Goal: Task Accomplishment & Management: Complete application form

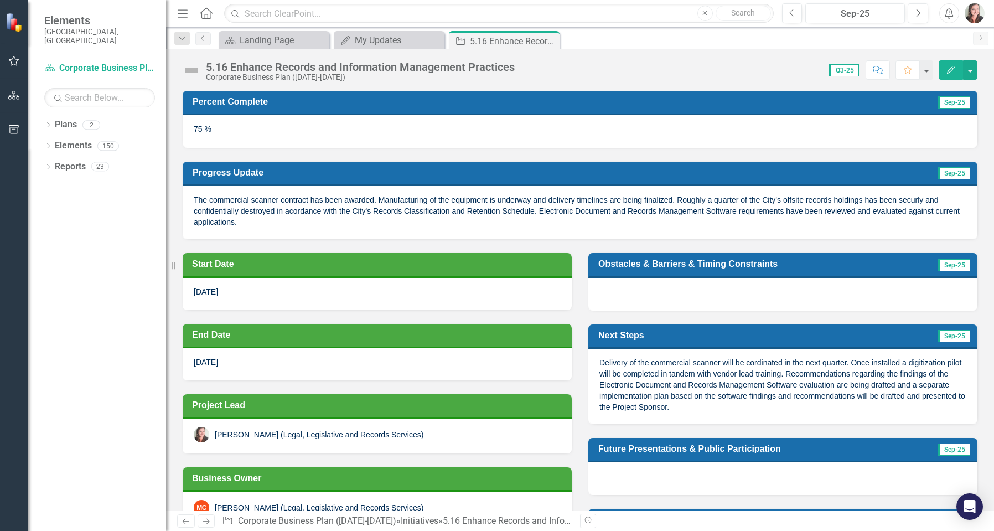
scroll to position [55, 0]
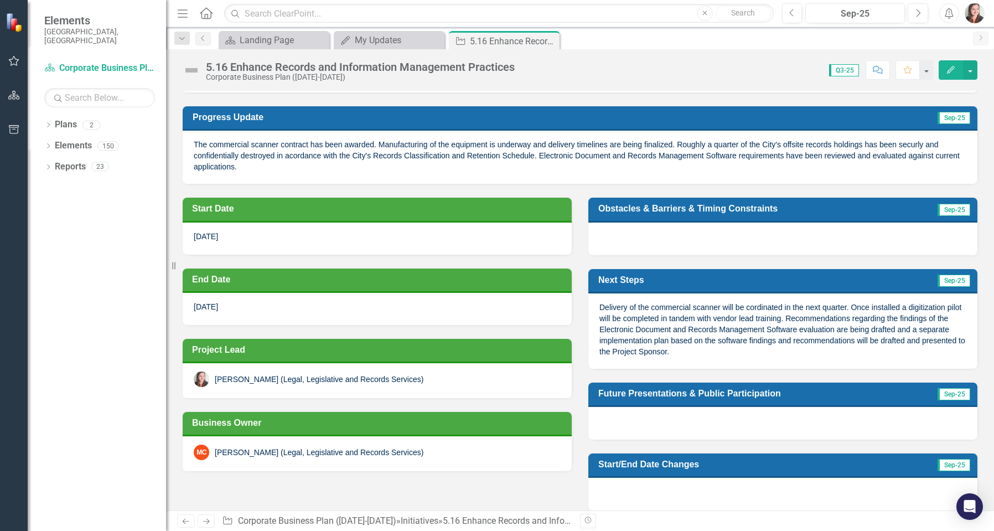
click at [820, 166] on div "The commercial scanner contract has been awarded. Manufacturing of the equipmen…" at bounding box center [580, 157] width 795 height 53
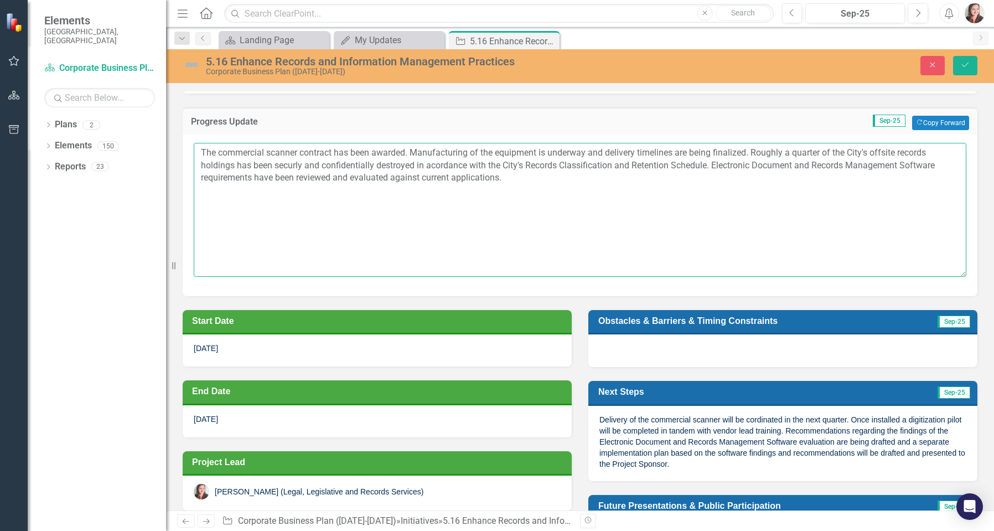
drag, startPoint x: 392, startPoint y: 177, endPoint x: 500, endPoint y: 175, distance: 107.4
click at [500, 175] on textarea "The commercial scanner contract has been awarded. Manufacturing of the equipmen…" at bounding box center [580, 210] width 773 height 134
click at [717, 165] on textarea "The commercial scanner contract has been awarded. Manufacturing of the equipmen…" at bounding box center [580, 210] width 773 height 134
drag, startPoint x: 293, startPoint y: 178, endPoint x: 346, endPoint y: 179, distance: 52.6
click at [346, 179] on textarea "The commercial scanner contract has been awarded. Manufacturing of the equipmen…" at bounding box center [580, 210] width 773 height 134
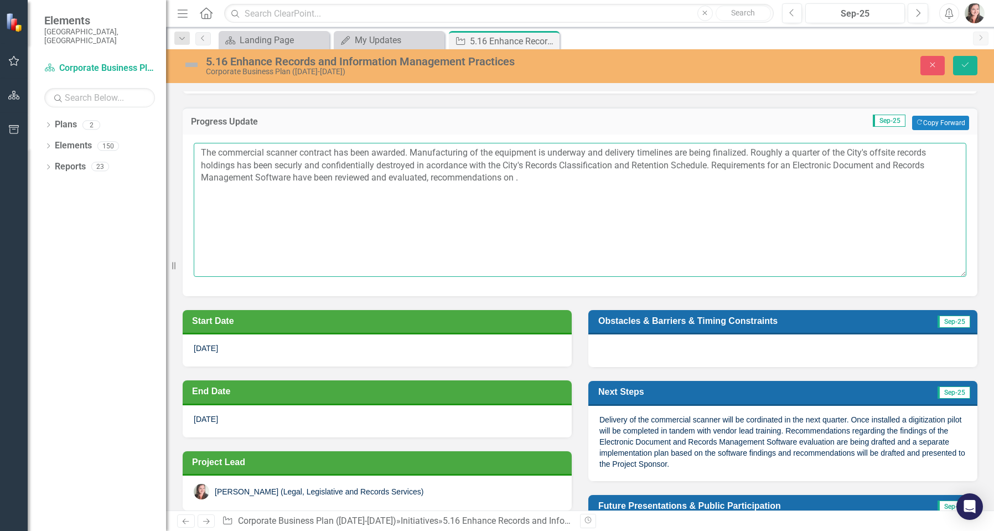
click at [431, 177] on textarea "The commercial scanner contract has been awarded. Manufacturing of the equipmen…" at bounding box center [580, 210] width 773 height 134
click at [521, 177] on textarea "The commercial scanner contract has been awarded. Manufacturing of the equipmen…" at bounding box center [580, 210] width 773 height 134
click at [437, 177] on textarea "The commercial scanner contract has been awarded. Manufacturing of the equipmen…" at bounding box center [580, 210] width 773 height 134
click at [428, 181] on textarea "The commercial scanner contract has been awarded. Manufacturing of the equipmen…" at bounding box center [580, 210] width 773 height 134
click at [433, 177] on textarea "The commercial scanner contract has been awarded. Manufacturing of the equipmen…" at bounding box center [580, 210] width 773 height 134
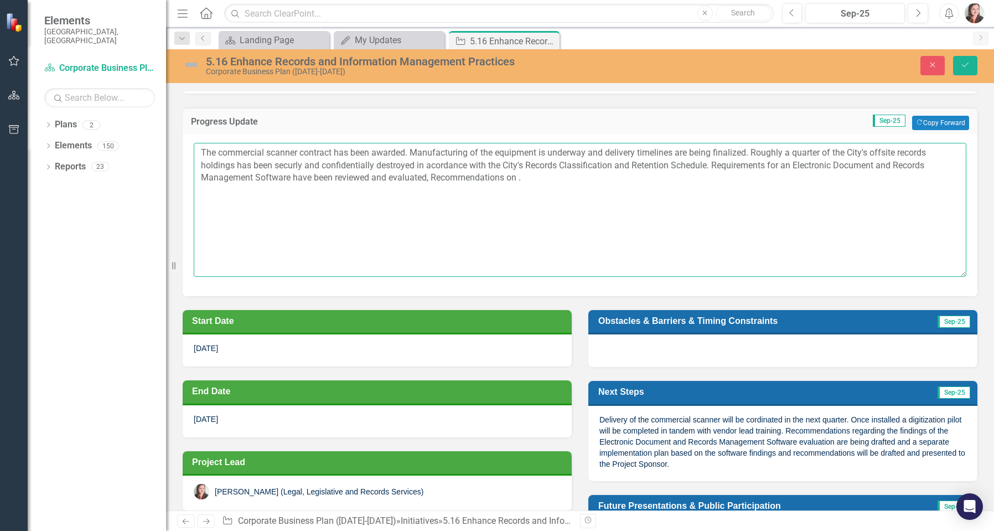
click at [437, 176] on textarea "The commercial scanner contract has been awarded. Manufacturing of the equipmen…" at bounding box center [580, 210] width 773 height 134
click at [518, 179] on textarea "The commercial scanner contract has been awarded. Manufacturing of the equipmen…" at bounding box center [580, 210] width 773 height 134
drag, startPoint x: 507, startPoint y: 177, endPoint x: 514, endPoint y: 175, distance: 7.3
click at [514, 175] on textarea "The commercial scanner contract has been awarded. Manufacturing of the equipmen…" at bounding box center [580, 210] width 773 height 134
click at [859, 175] on textarea "The commercial scanner contract has been awarded. Manufacturing of the equipmen…" at bounding box center [580, 210] width 773 height 134
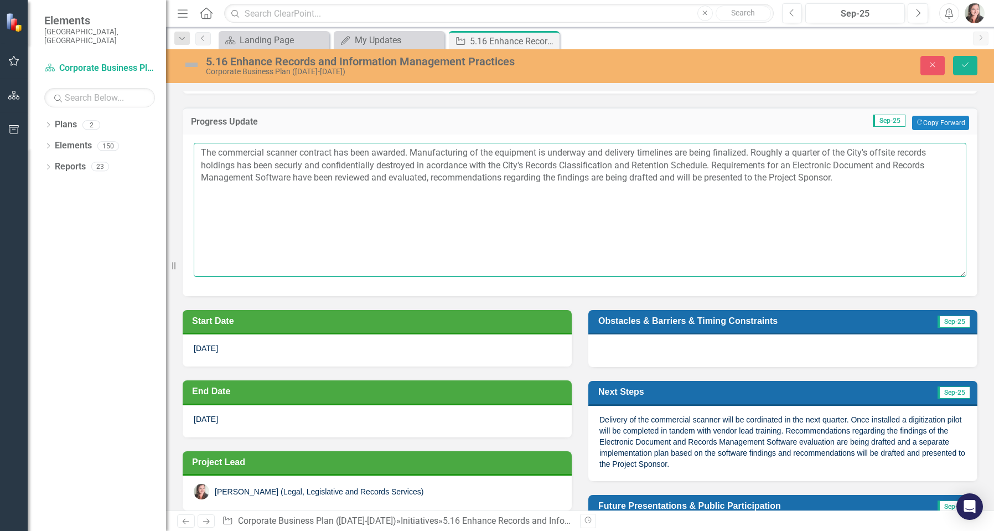
click at [876, 178] on textarea "The commercial scanner contract has been awarded. Manufacturing of the equipmen…" at bounding box center [580, 210] width 773 height 134
click at [922, 177] on textarea "The commercial scanner contract has been awarded. Manufacturing of the equipmen…" at bounding box center [580, 210] width 773 height 134
click at [840, 178] on textarea "The commercial scanner contract has been awarded. Manufacturing of the equipmen…" at bounding box center [580, 210] width 773 height 134
click at [268, 190] on textarea "The commercial scanner contract has been awarded. Manufacturing of the equipmen…" at bounding box center [580, 210] width 773 height 134
click at [840, 176] on textarea "The commercial scanner contract has been awarded. Manufacturing of the equipmen…" at bounding box center [580, 210] width 773 height 134
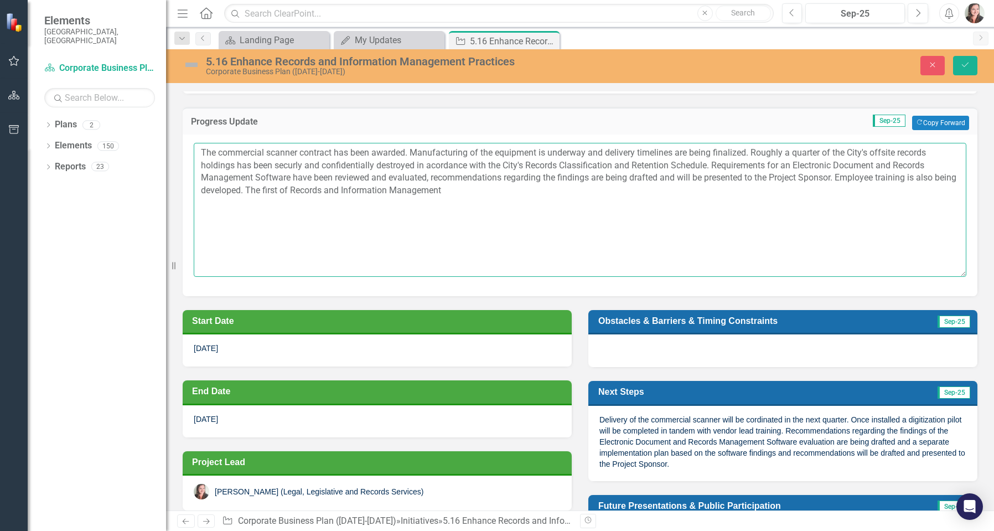
click at [266, 192] on textarea "The commercial scanner contract has been awarded. Manufacturing of the equipmen…" at bounding box center [580, 210] width 773 height 134
click at [438, 192] on textarea "The commercial scanner contract has been awarded. Manufacturing of the equipmen…" at bounding box center [580, 210] width 773 height 134
click at [840, 178] on textarea "The commercial scanner contract has been awarded. Manufacturing of the equipmen…" at bounding box center [580, 210] width 773 height 134
drag, startPoint x: 619, startPoint y: 190, endPoint x: 601, endPoint y: 191, distance: 18.3
click at [601, 191] on textarea "The commercial scanner contract has been awarded. Manufacturing of the equipmen…" at bounding box center [580, 210] width 773 height 134
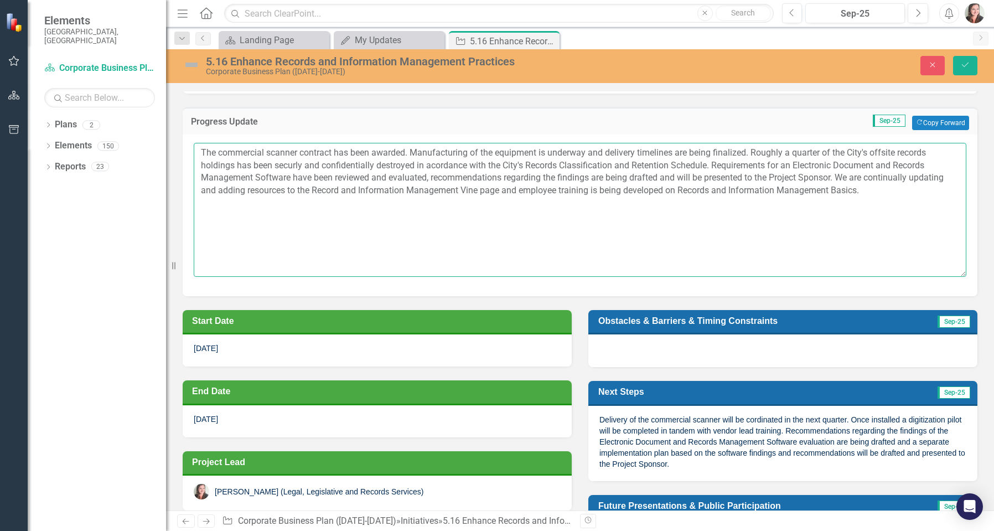
click at [869, 190] on textarea "The commercial scanner contract has been awarded. Manufacturing of the equipmen…" at bounding box center [580, 210] width 773 height 134
type textarea "The commercial scanner contract has been awarded. Manufacturing of the equipmen…"
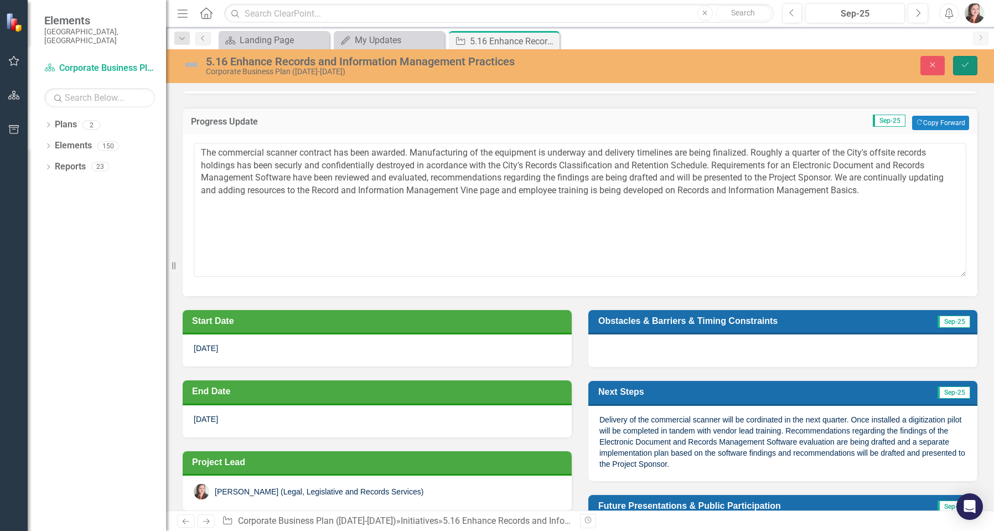
click at [970, 68] on button "Save" at bounding box center [965, 65] width 24 height 19
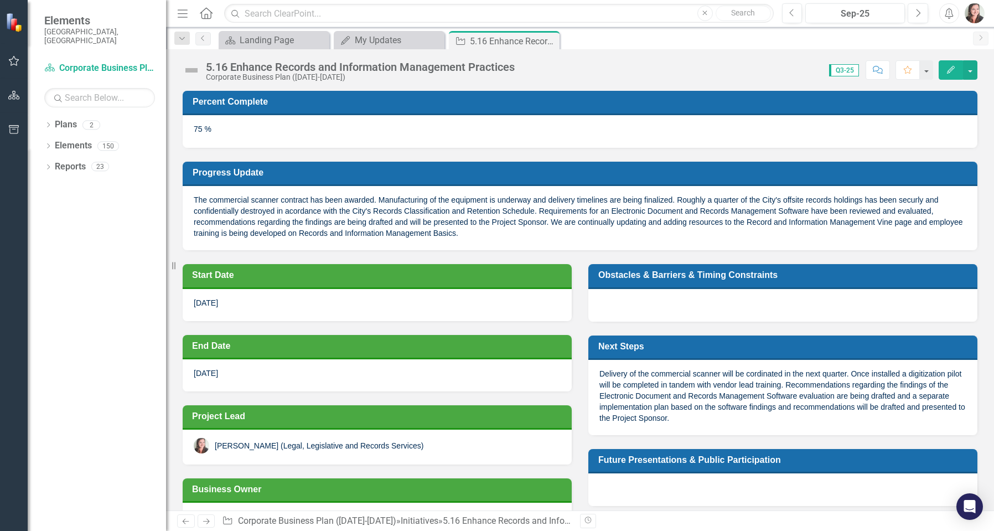
click at [787, 363] on div "Delivery of the commercial scanner will be cordinated in the next quarter. Once…" at bounding box center [782, 397] width 389 height 75
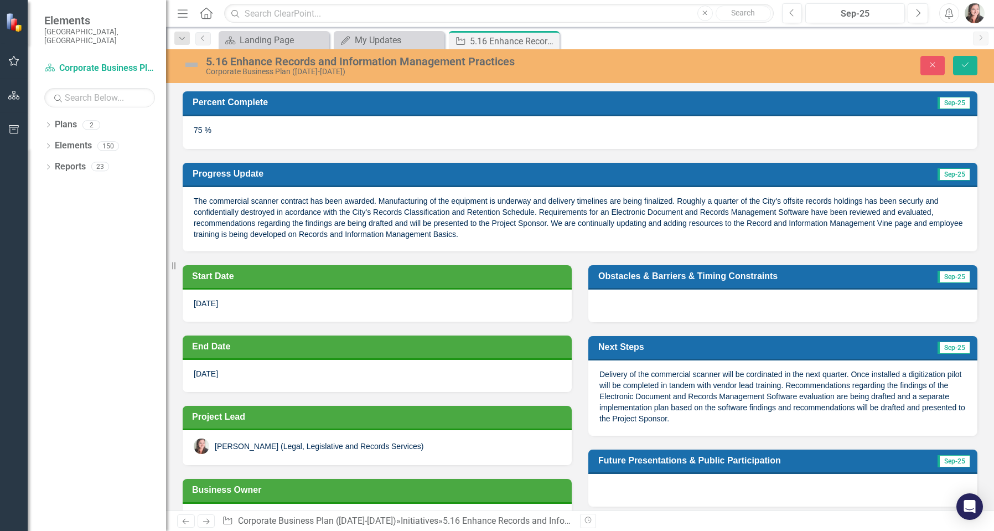
click at [751, 409] on span "Delivery of the commercial scanner will be cordinated in the next quarter. Once…" at bounding box center [783, 396] width 366 height 53
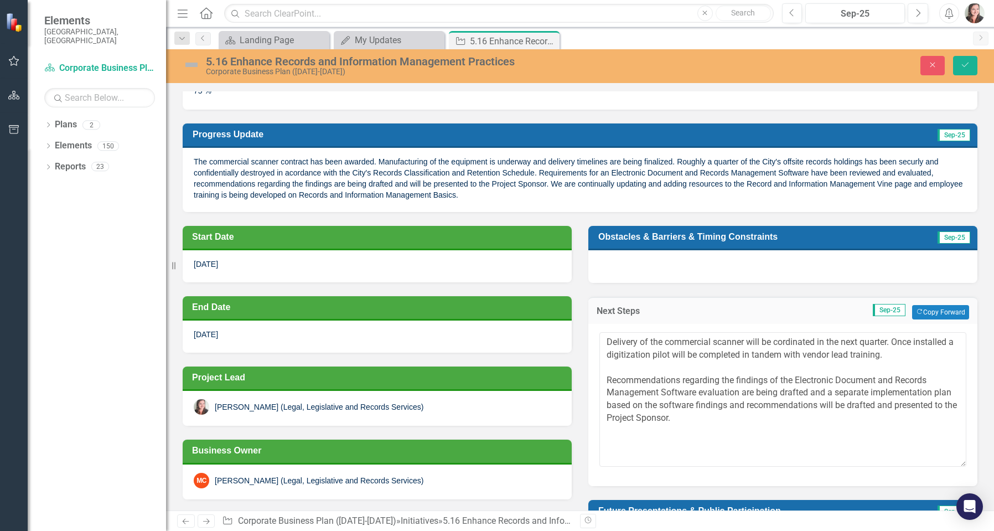
scroll to position [111, 0]
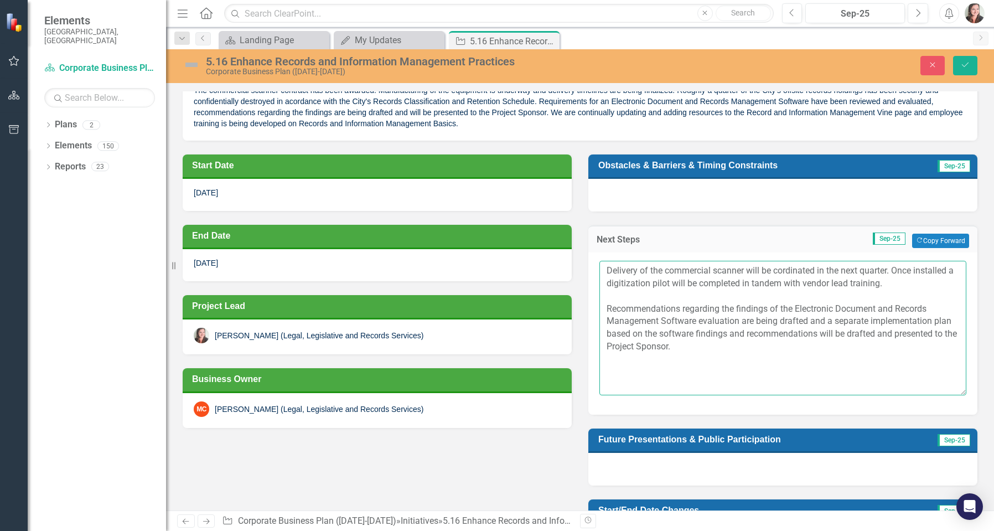
click at [895, 284] on textarea "Delivery of the commercial scanner will be cordinated in the next quarter. Once…" at bounding box center [783, 328] width 367 height 134
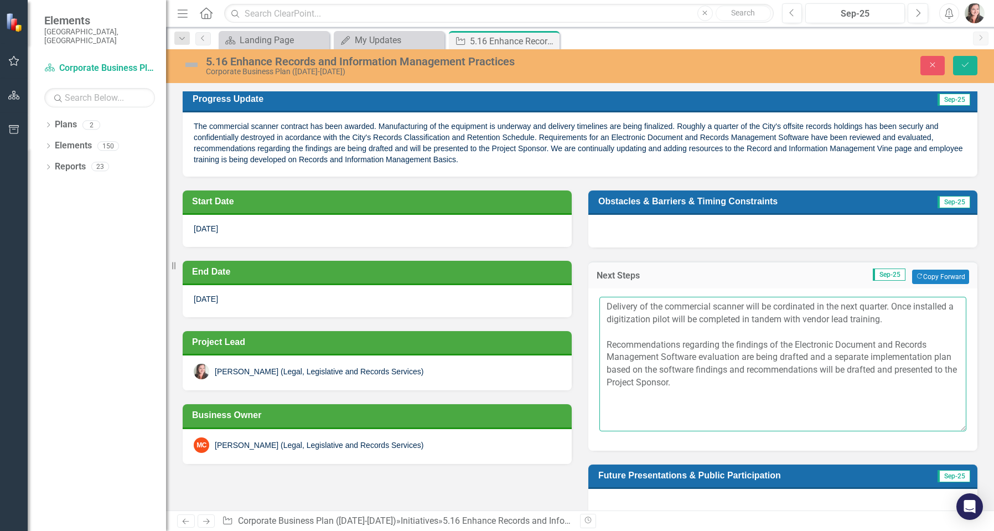
scroll to position [55, 0]
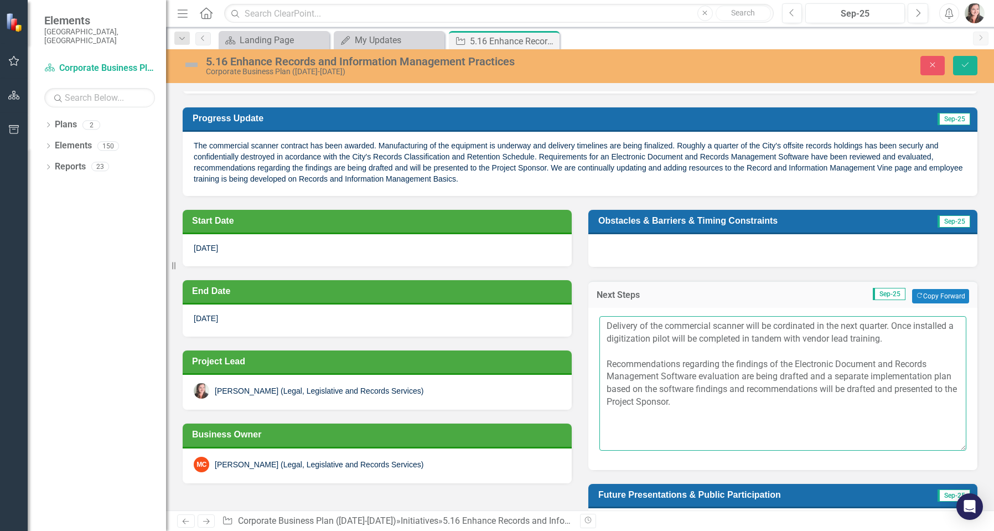
drag, startPoint x: 808, startPoint y: 376, endPoint x: 875, endPoint y: 389, distance: 68.1
click at [875, 389] on textarea "Delivery of the commercial scanner will be cordinated in the next quarter. Once…" at bounding box center [783, 383] width 367 height 134
click at [824, 376] on textarea "Delivery of the commercial scanner will be cordinated in the next quarter. Once…" at bounding box center [783, 383] width 367 height 134
click at [911, 340] on textarea "Delivery of the commercial scanner will be cordinated in the next quarter. Once…" at bounding box center [783, 383] width 367 height 134
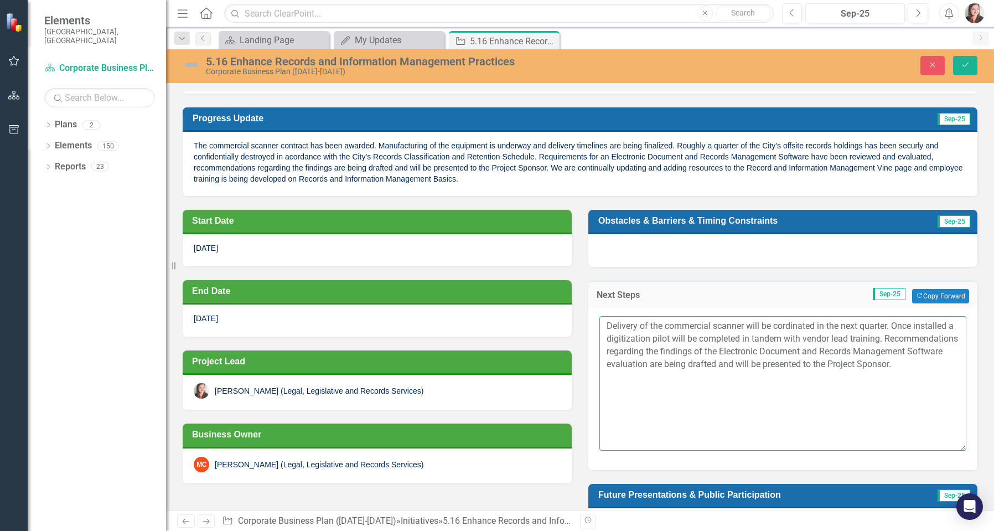
drag, startPoint x: 661, startPoint y: 380, endPoint x: 653, endPoint y: 375, distance: 9.4
click at [653, 375] on textarea "Delivery of the commercial scanner will be cordinated in the next quarter. Once…" at bounding box center [783, 383] width 367 height 134
drag, startPoint x: 651, startPoint y: 376, endPoint x: 598, endPoint y: 328, distance: 71.7
click at [600, 328] on textarea "Delivery of the commercial scanner will be cordinated in the next quarter. Once…" at bounding box center [783, 383] width 367 height 134
click at [656, 379] on textarea "Delivery of the commercial scanner will be cordinated in the next quarter. Once…" at bounding box center [783, 383] width 367 height 134
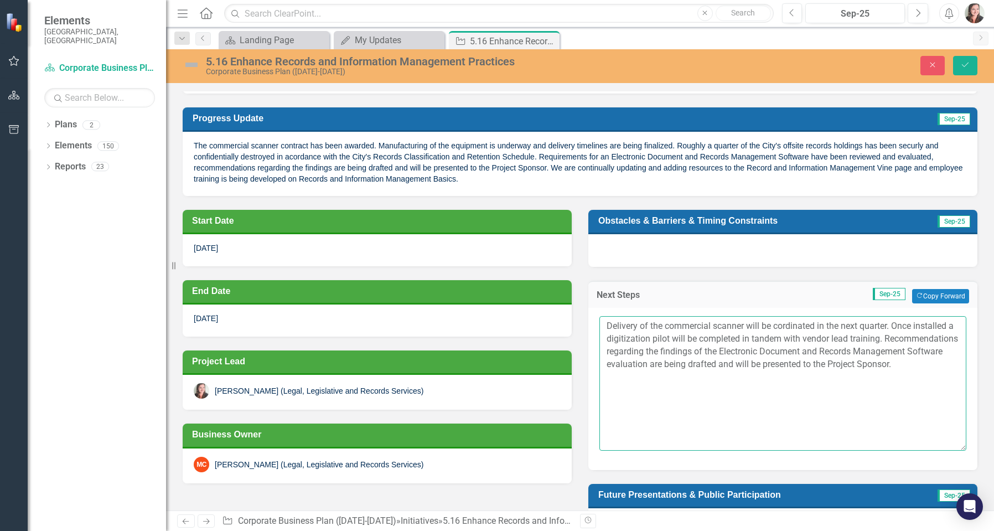
click at [649, 375] on textarea "Delivery of the commercial scanner will be cordinated in the next quarter. Once…" at bounding box center [783, 383] width 367 height 134
drag, startPoint x: 640, startPoint y: 376, endPoint x: 679, endPoint y: 374, distance: 39.4
click at [679, 374] on textarea "Delivery of the commercial scanner will be cordinated in the next quarter. Once…" at bounding box center [783, 383] width 367 height 134
click at [854, 375] on textarea "Delivery of the commercial scanner will be cordinated in the next quarter. Once…" at bounding box center [783, 383] width 367 height 134
click at [649, 390] on textarea "Delivery of the commercial scanner will be cordinated in the next quarter. Once…" at bounding box center [783, 383] width 367 height 134
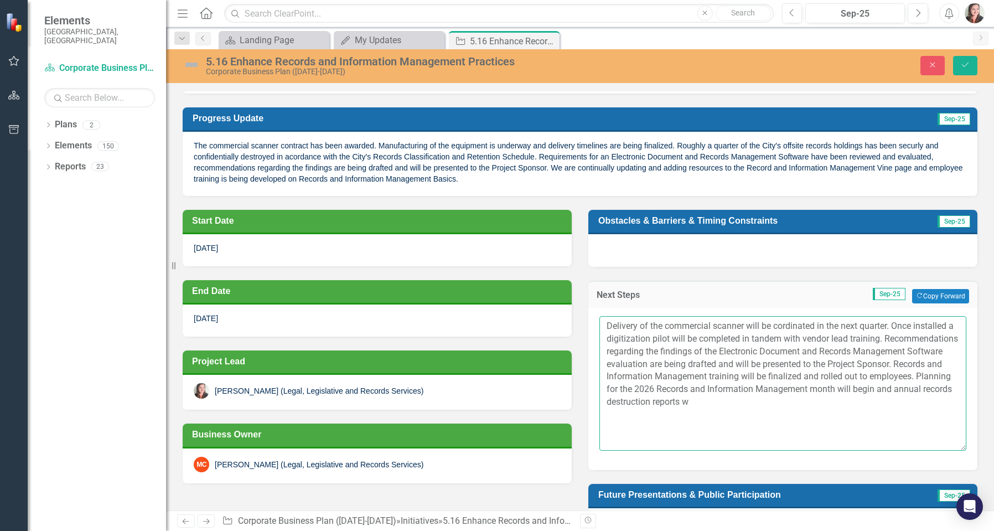
click at [660, 390] on textarea "Delivery of the commercial scanner will be cordinated in the next quarter. Once…" at bounding box center [783, 383] width 367 height 134
click at [690, 391] on textarea "Delivery of the commercial scanner will be cordinated in the next quarter. Once…" at bounding box center [783, 383] width 367 height 134
drag, startPoint x: 795, startPoint y: 390, endPoint x: 772, endPoint y: 387, distance: 23.4
click at [772, 387] on textarea "Delivery of the commercial scanner will be cordinated in the next quarter. Once…" at bounding box center [783, 383] width 367 height 134
click at [798, 389] on textarea "Delivery of the commercial scanner will be cordinated in the next quarter. Once…" at bounding box center [783, 383] width 367 height 134
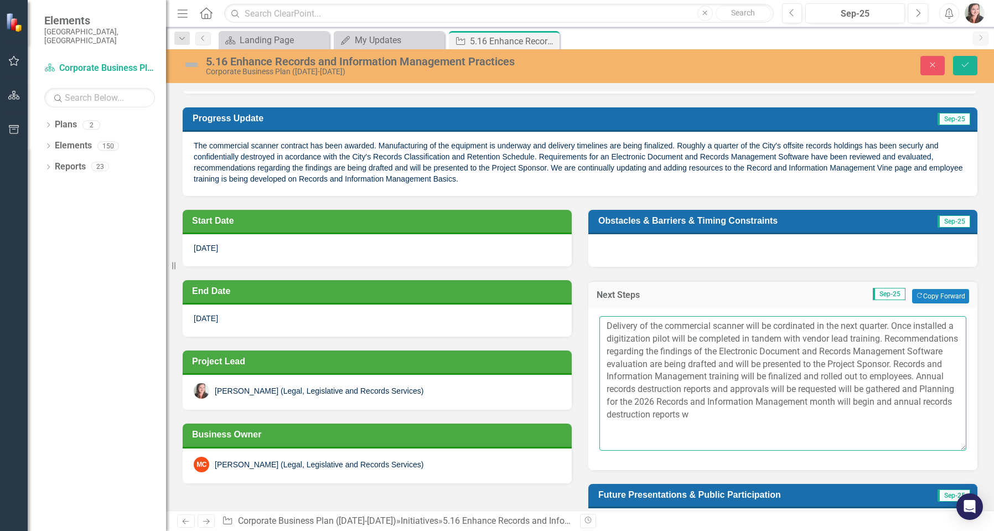
click at [800, 389] on textarea "Delivery of the commercial scanner will be cordinated in the next quarter. Once…" at bounding box center [783, 383] width 367 height 134
click at [918, 389] on textarea "Delivery of the commercial scanner will be cordinated in the next quarter. Once…" at bounding box center [783, 383] width 367 height 134
drag, startPoint x: 922, startPoint y: 387, endPoint x: 704, endPoint y: 398, distance: 218.4
click at [704, 398] on textarea "Delivery of the commercial scanner will be cordinated in the next quarter. Once…" at bounding box center [783, 383] width 367 height 134
click at [606, 400] on textarea "Delivery of the commercial scanner will be cordinated in the next quarter. Once…" at bounding box center [783, 383] width 367 height 134
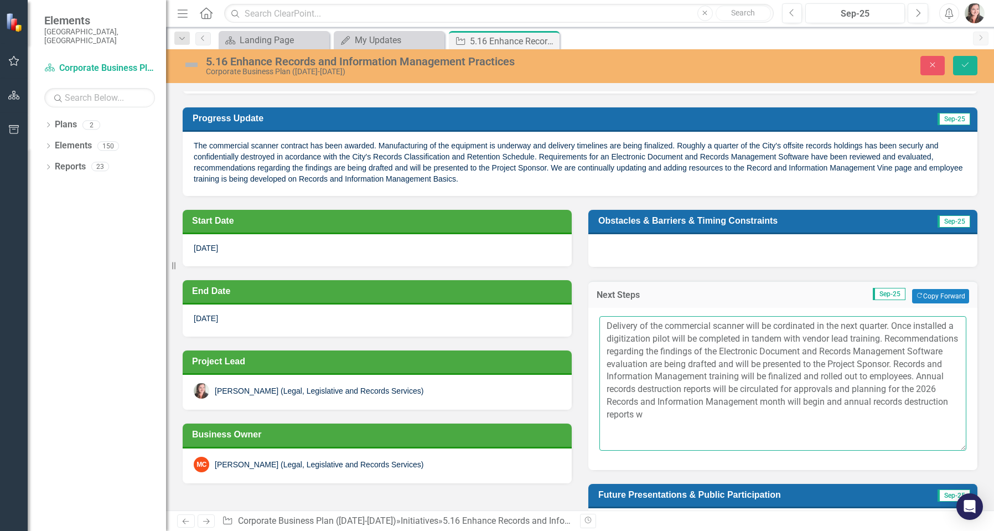
drag, startPoint x: 911, startPoint y: 400, endPoint x: 746, endPoint y: 416, distance: 165.8
click at [746, 416] on textarea "Delivery of the commercial scanner will be cordinated in the next quarter. Once…" at bounding box center [783, 383] width 367 height 134
click at [918, 389] on textarea "Delivery of the commercial scanner will be cordinated in the next quarter. Once…" at bounding box center [783, 383] width 367 height 134
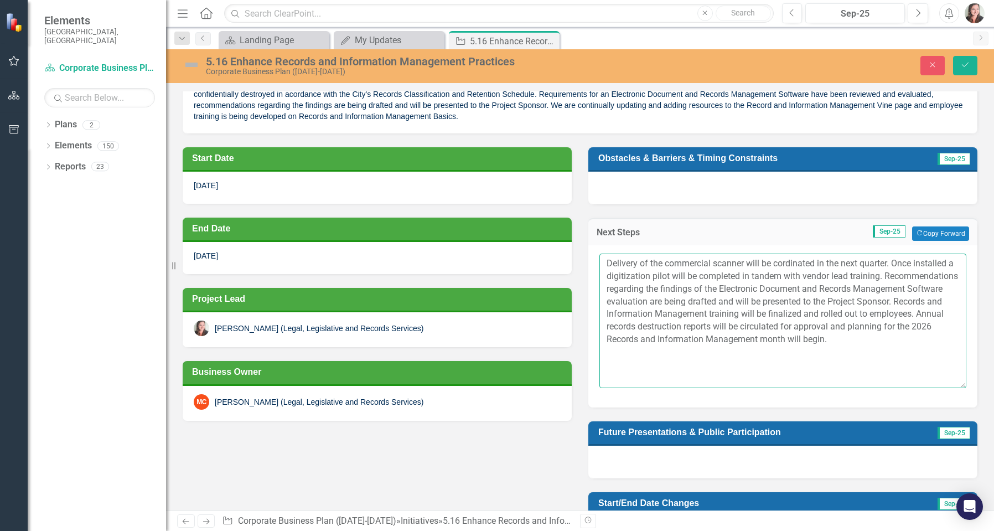
scroll to position [111, 0]
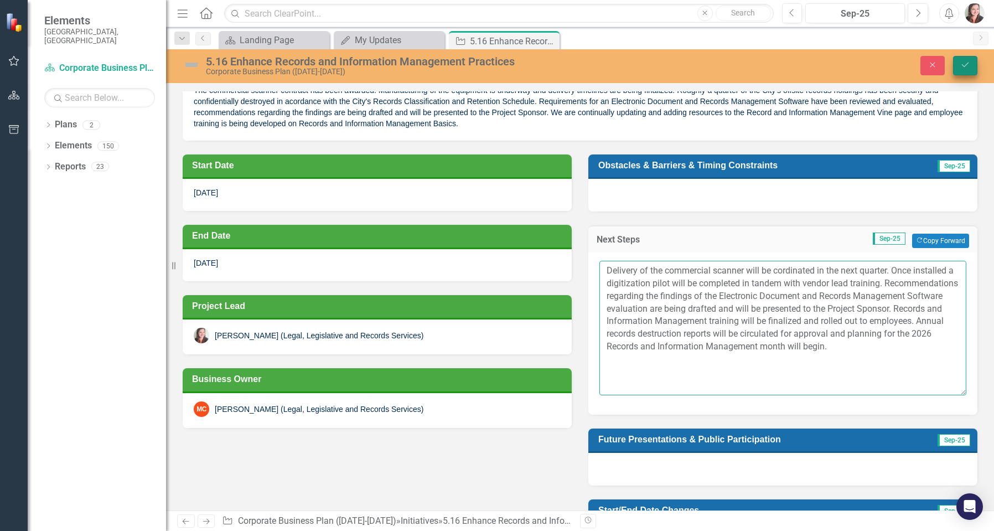
type textarea "Delivery of the commercial scanner will be cordinated in the next quarter. Once…"
click at [964, 66] on icon "Save" at bounding box center [965, 65] width 10 height 8
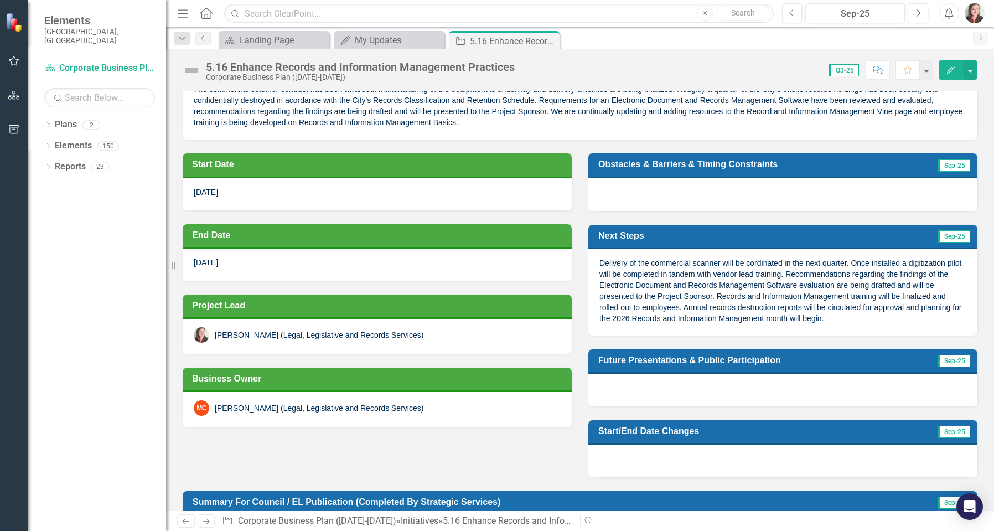
scroll to position [55, 0]
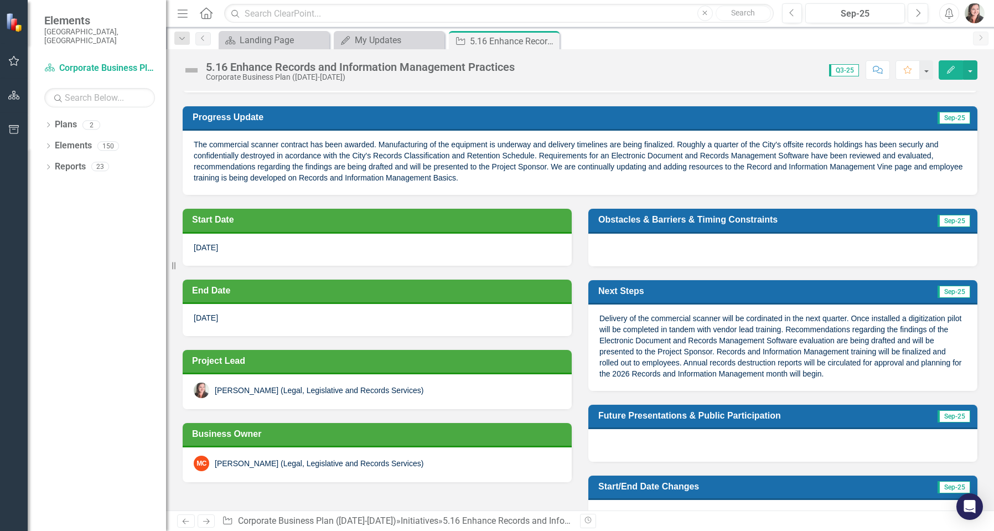
click at [760, 247] on div at bounding box center [782, 250] width 389 height 32
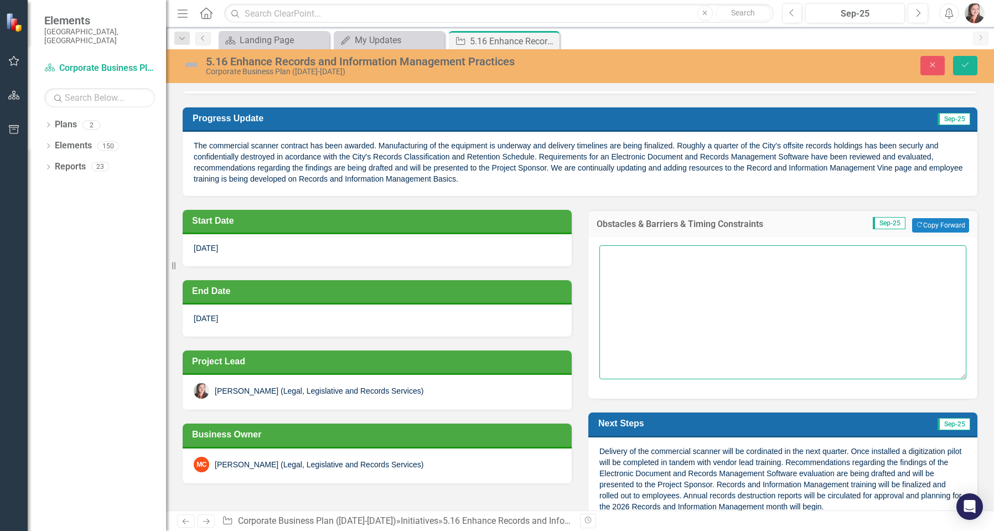
click at [730, 281] on textarea at bounding box center [783, 312] width 367 height 134
type textarea "Some work has slowed as employees are assisting the Legislative Servies team wi…"
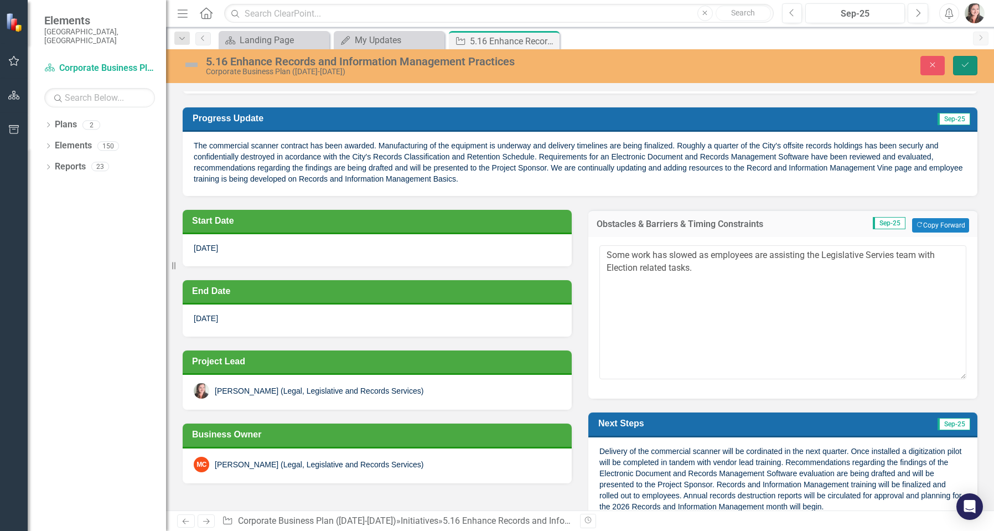
click at [964, 65] on icon "Save" at bounding box center [965, 65] width 10 height 8
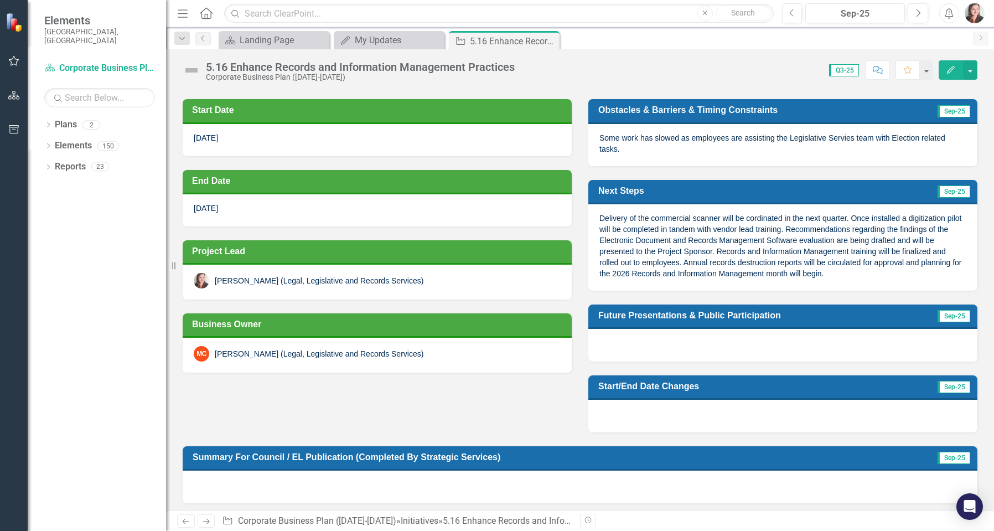
scroll to position [166, 0]
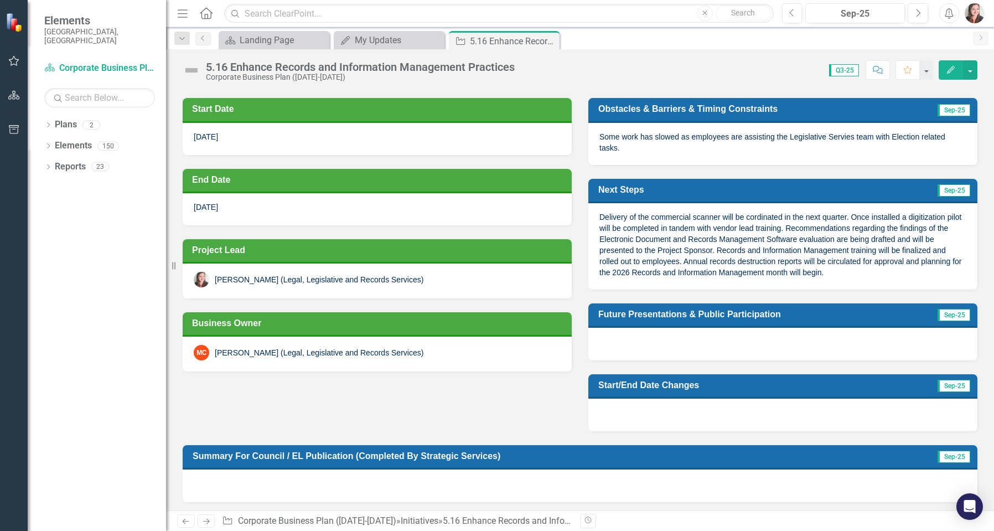
click at [708, 337] on div at bounding box center [782, 344] width 389 height 32
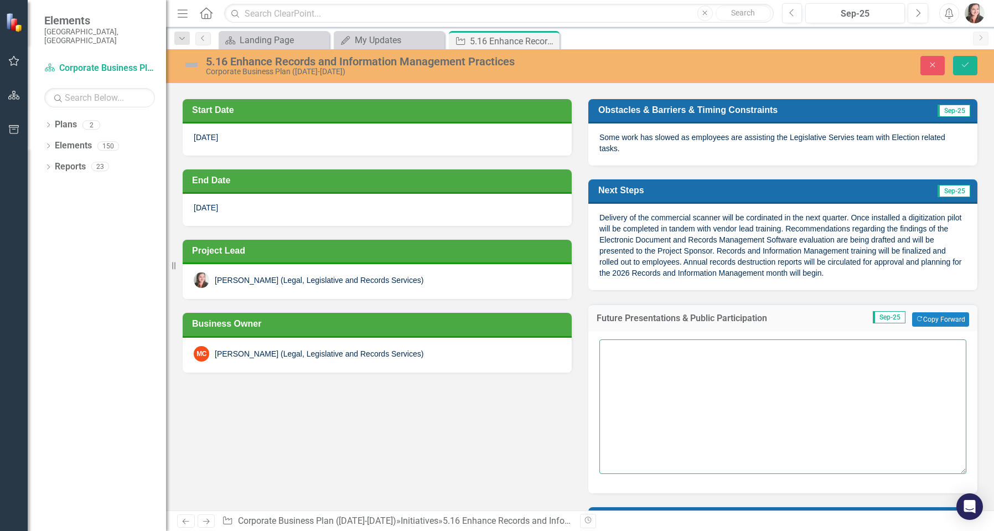
click at [704, 355] on textarea at bounding box center [783, 406] width 367 height 134
click at [613, 243] on span "Delivery of the commercial scanner will be cordinated in the next quarter. Once…" at bounding box center [781, 245] width 362 height 64
click at [813, 240] on span "Delivery of the commercial scanner will be cordinated in the next quarter. Once…" at bounding box center [781, 245] width 362 height 64
drag, startPoint x: 781, startPoint y: 225, endPoint x: 822, endPoint y: 247, distance: 46.6
click at [820, 245] on div "Delivery of the commercial scanner will be cordinated in the next quarter. Once…" at bounding box center [782, 247] width 389 height 86
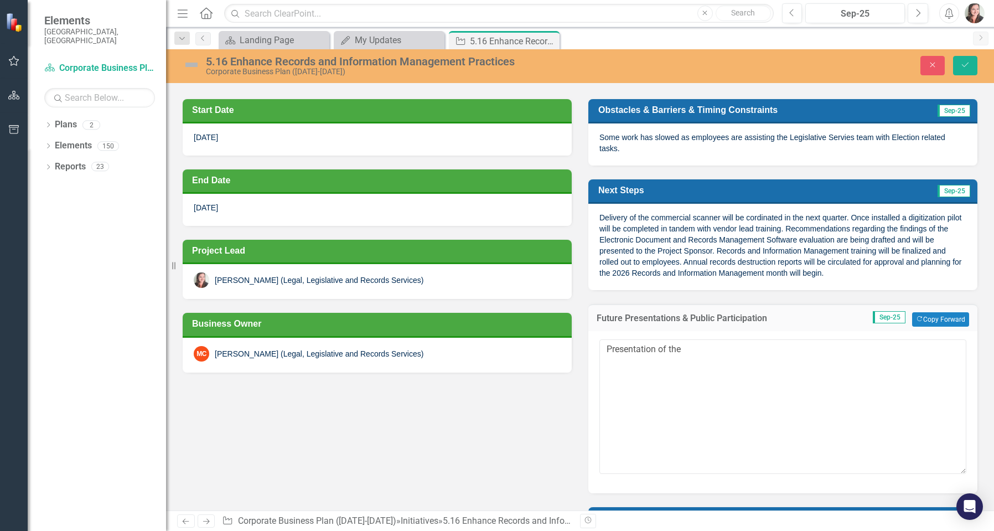
click at [826, 261] on span "Delivery of the commercial scanner will be cordinated in the next quarter. Once…" at bounding box center [781, 245] width 362 height 64
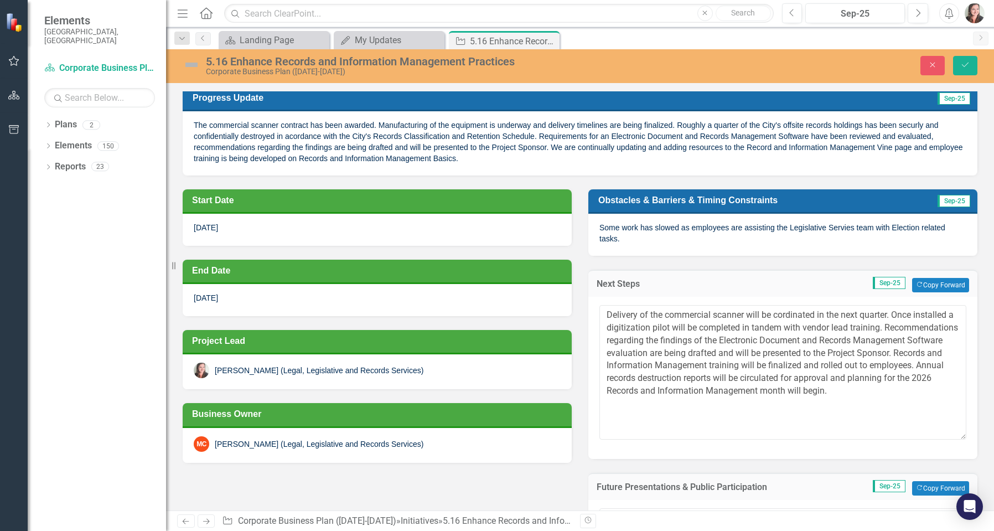
scroll to position [0, 0]
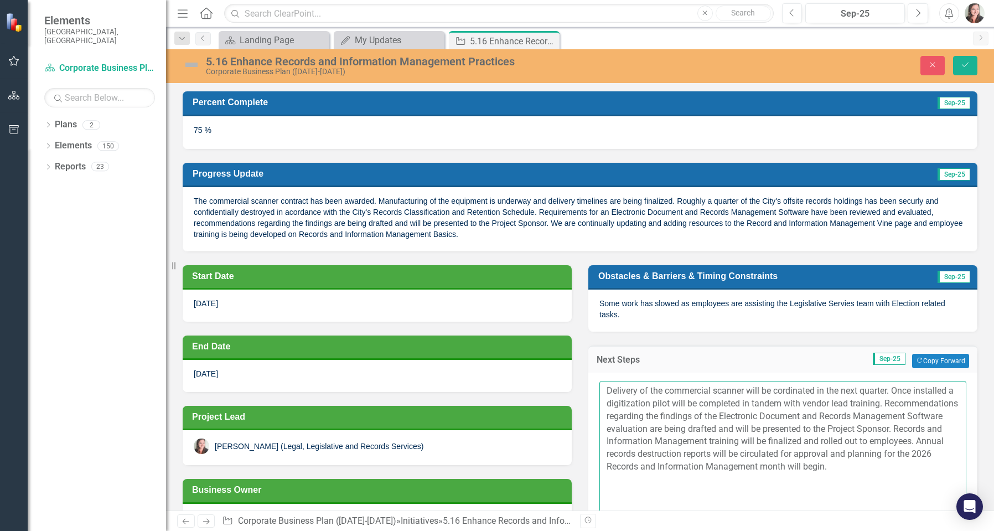
drag, startPoint x: 602, startPoint y: 415, endPoint x: 734, endPoint y: 430, distance: 133.2
click at [734, 430] on textarea "Delivery of the commercial scanner will be cordinated in the next quarter. Once…" at bounding box center [783, 448] width 367 height 134
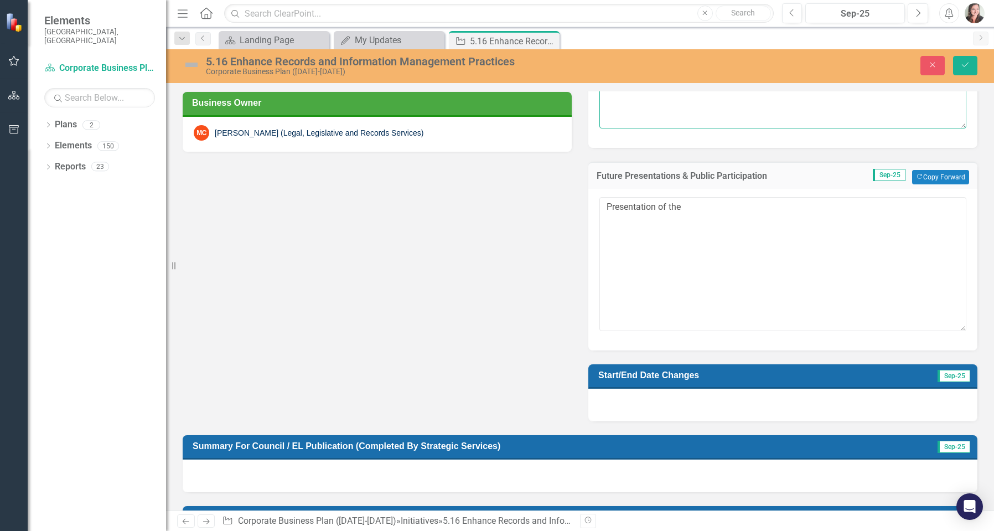
scroll to position [387, 0]
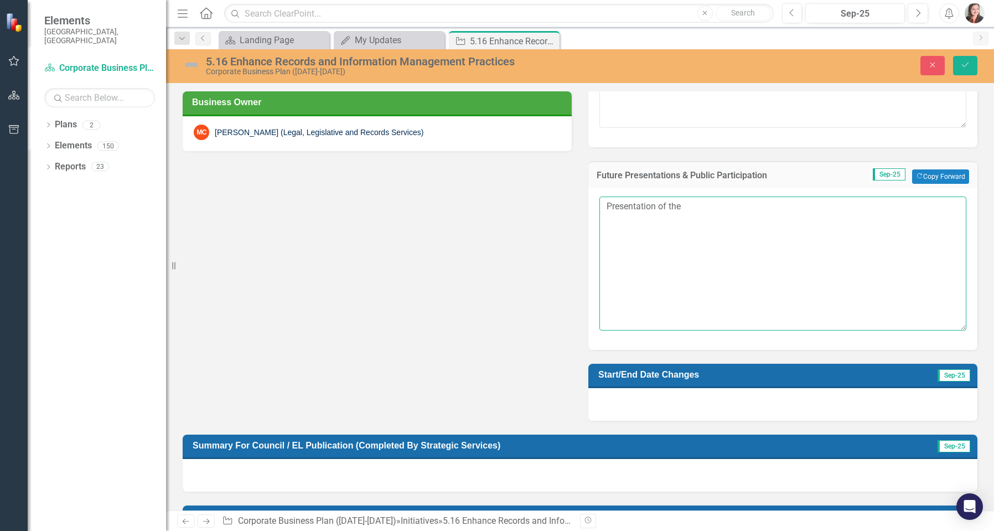
click at [701, 218] on textarea "Presentation of the" at bounding box center [783, 264] width 367 height 134
click at [600, 204] on textarea "Presentation of the" at bounding box center [783, 264] width 367 height 134
paste textarea "Recommendations regarding the findings of the Electronic Document and Records M…"
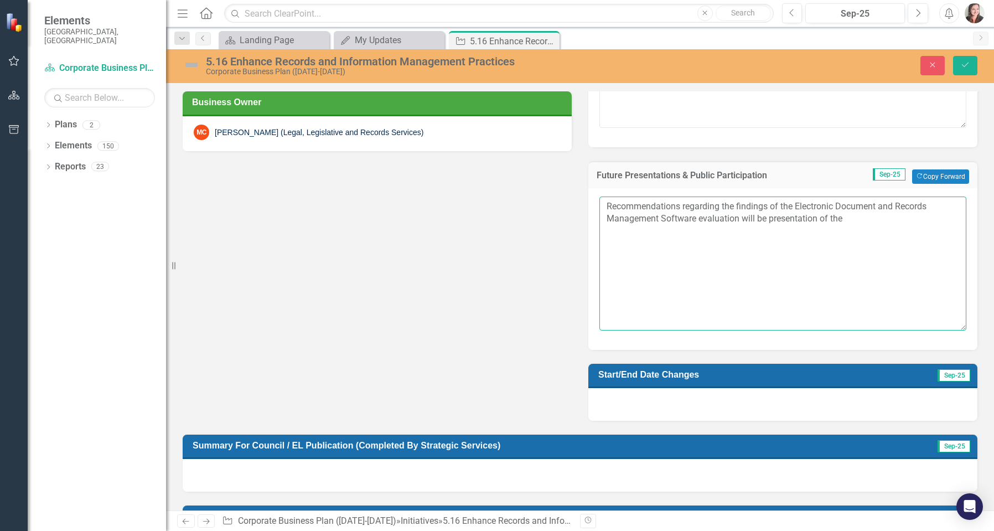
drag, startPoint x: 843, startPoint y: 219, endPoint x: 793, endPoint y: 222, distance: 49.9
click at [793, 222] on textarea "Recommendations regarding the findings of the Electronic Document and Records M…" at bounding box center [783, 264] width 367 height 134
type textarea "Recommendations regarding the findings of the Electronic Document and Records M…"
click at [967, 65] on icon "Save" at bounding box center [965, 65] width 10 height 8
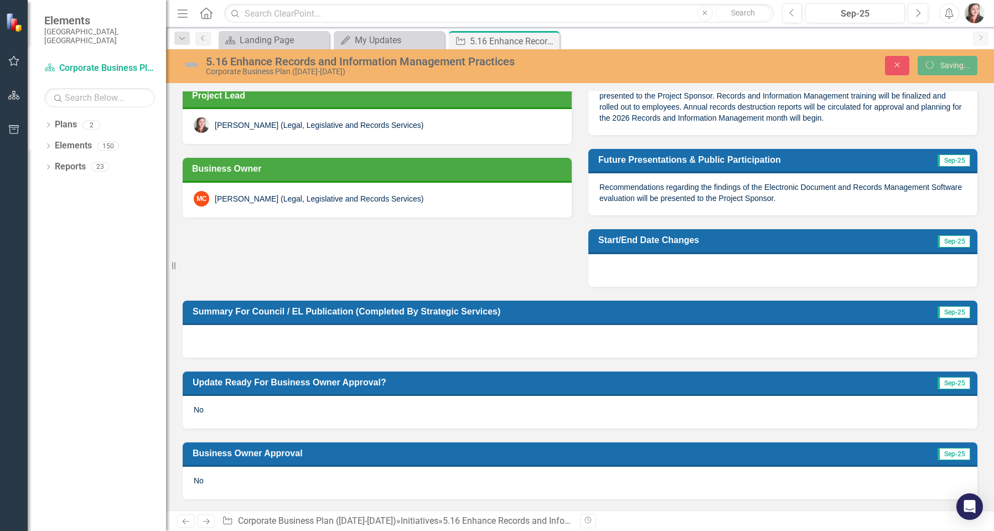
scroll to position [321, 0]
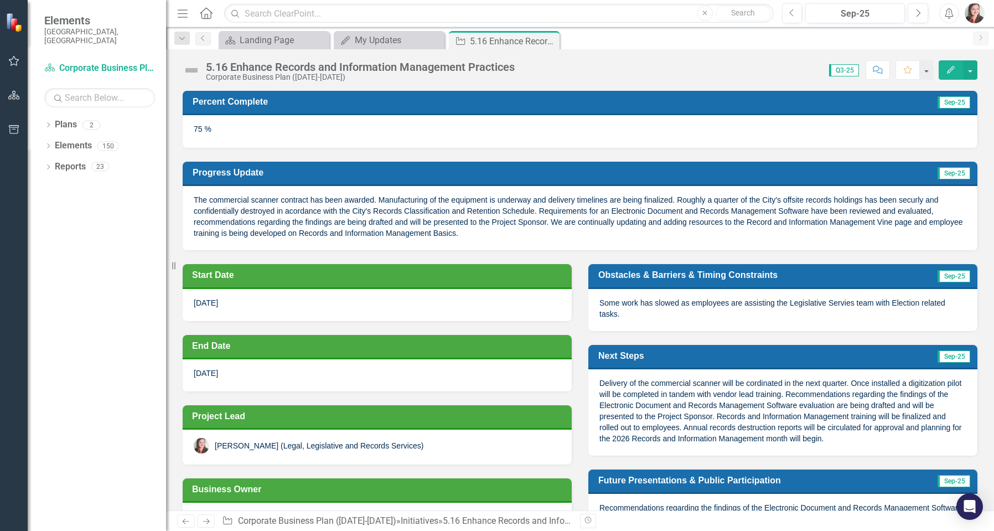
click at [513, 237] on div "The commercial scanner contract has been awarded. Manufacturing of the equipmen…" at bounding box center [580, 218] width 795 height 64
click at [513, 227] on div "The commercial scanner contract has been awarded. Manufacturing of the equipmen…" at bounding box center [580, 218] width 795 height 64
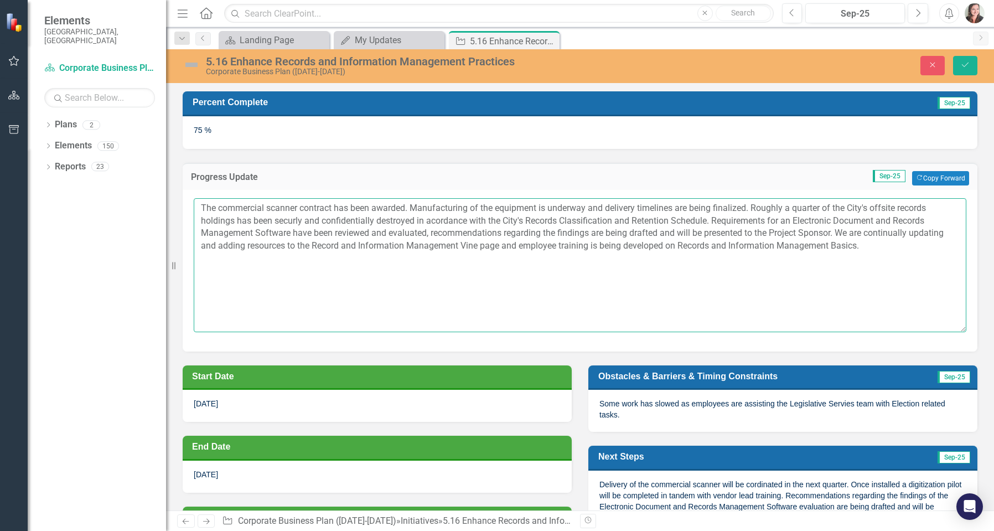
drag, startPoint x: 872, startPoint y: 246, endPoint x: 162, endPoint y: 192, distance: 712.9
click at [162, 192] on div "Elements [GEOGRAPHIC_DATA][PERSON_NAME][GEOGRAPHIC_DATA] Plan Corporate Busines…" at bounding box center [497, 265] width 994 height 531
drag, startPoint x: 400, startPoint y: 313, endPoint x: 665, endPoint y: 294, distance: 265.8
click at [400, 313] on textarea "The commercial scanner contract has been awarded. Manufacturing of the equipmen…" at bounding box center [580, 265] width 773 height 134
drag, startPoint x: 821, startPoint y: 249, endPoint x: 185, endPoint y: 198, distance: 638.1
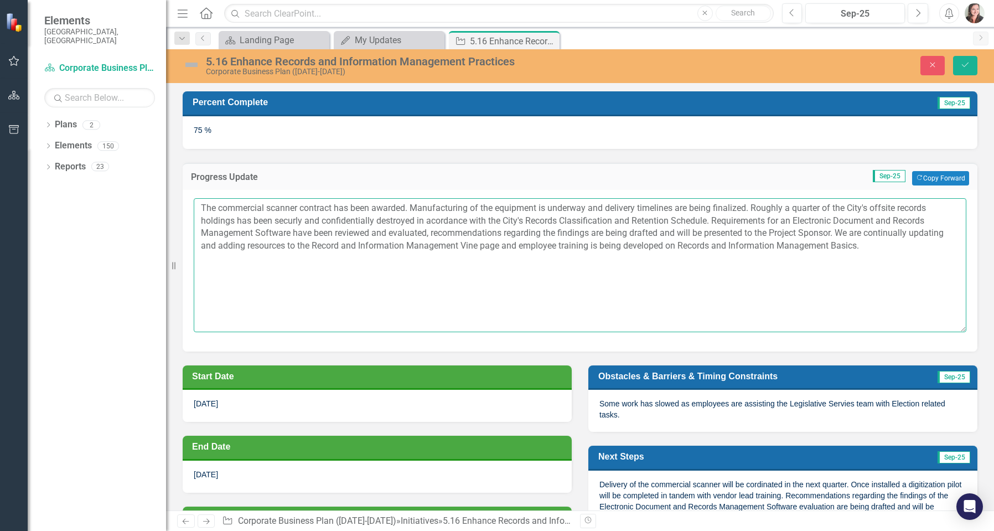
click at [185, 198] on div "The commercial scanner contract has been awarded. Manufacturing of the equipmen…" at bounding box center [580, 271] width 795 height 162
paste textarea "[PERSON_NAME] and confidentially destroyed in accordance with the City's Record…"
type textarea "The commercial scanner contract has been awarded. Manufacturing of the equipmen…"
click at [782, 411] on div "Some work has slowed as employees are assisting the Legislative Servies team wi…" at bounding box center [782, 411] width 389 height 42
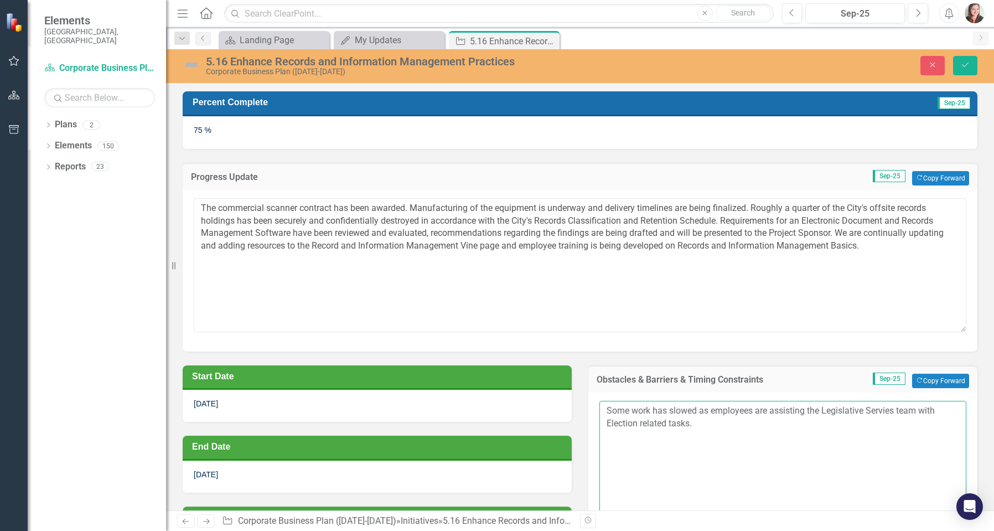
drag, startPoint x: 730, startPoint y: 428, endPoint x: 586, endPoint y: 402, distance: 146.8
click at [588, 402] on div "Some work has slowed as employees are assisting the Legislative Servies team wi…" at bounding box center [782, 473] width 389 height 162
drag, startPoint x: 815, startPoint y: 426, endPoint x: 872, endPoint y: 426, distance: 56.5
click at [815, 426] on textarea "Some work has slowed as employees are assisting the Legislative Servies team wi…" at bounding box center [783, 468] width 367 height 134
click at [883, 410] on textarea "Some work has slowed as employees are assisting the Legislative Servies team wi…" at bounding box center [783, 468] width 367 height 134
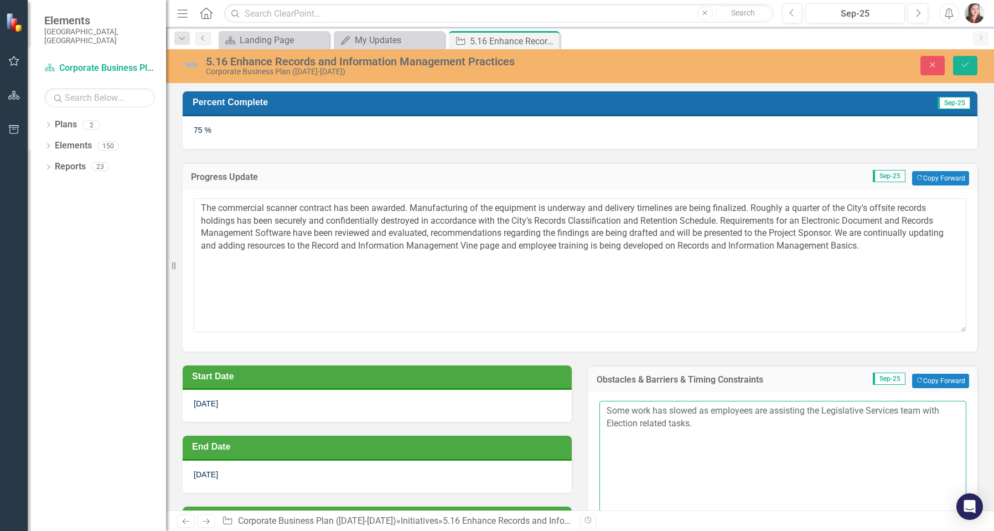
type textarea "Some work has slowed as employees are assisting the Legislative Services team w…"
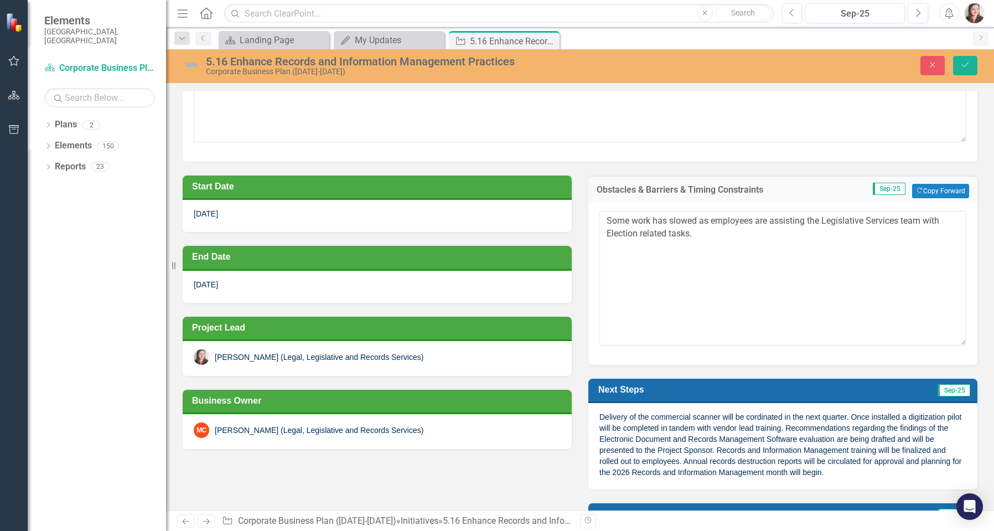
scroll to position [221, 0]
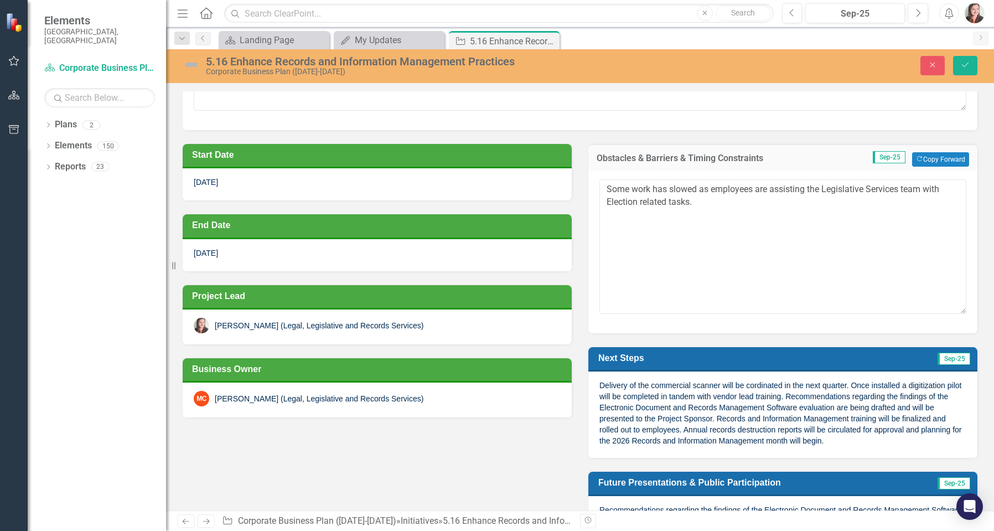
click at [756, 405] on span "Delivery of the commercial scanner will be cordinated in the next quarter. Once…" at bounding box center [781, 413] width 362 height 64
click at [791, 414] on span "Delivery of the commercial scanner will be cordinated in the next quarter. Once…" at bounding box center [781, 413] width 362 height 64
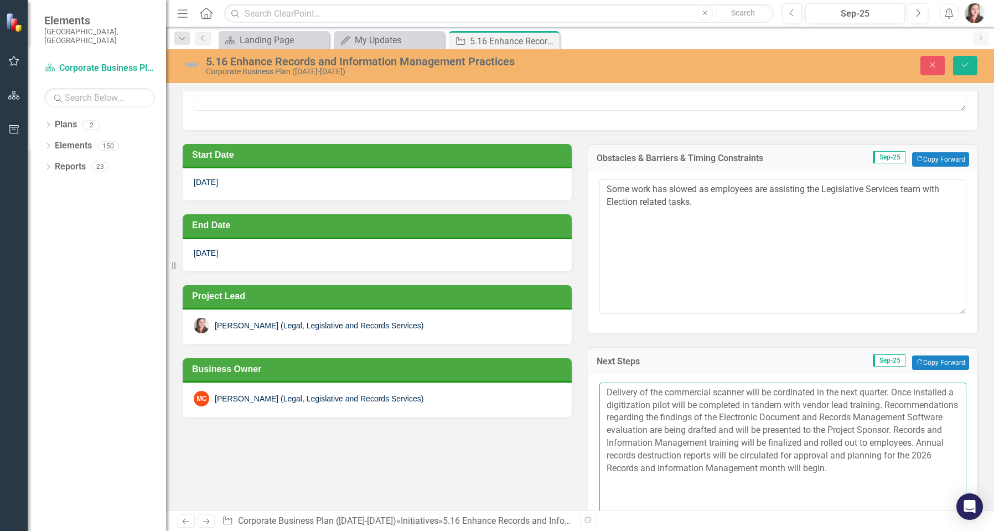
drag, startPoint x: 915, startPoint y: 469, endPoint x: 526, endPoint y: 374, distance: 400.5
click at [526, 374] on div "Start Date [DATE] End Date [DATE] Project Lead [PERSON_NAME] (Legal, Legislativ…" at bounding box center [580, 408] width 812 height 557
drag, startPoint x: 703, startPoint y: 418, endPoint x: 697, endPoint y: 414, distance: 7.1
click at [703, 418] on textarea "Delivery of the commercial scanner will be cordinated in the next quarter. Once…" at bounding box center [783, 450] width 367 height 134
click at [779, 391] on textarea "Delivery of the commercial scanner will be cordinated in the next quarter. Once…" at bounding box center [783, 450] width 367 height 134
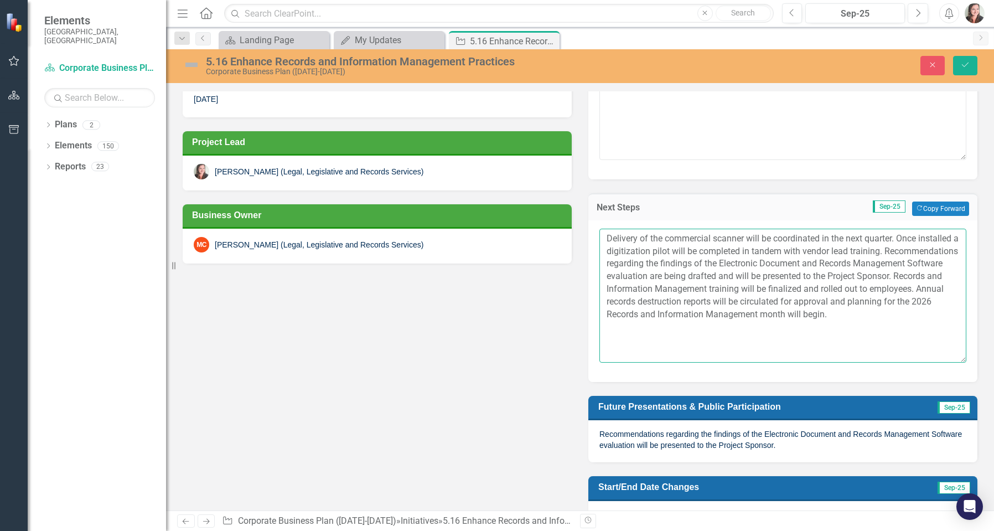
scroll to position [443, 0]
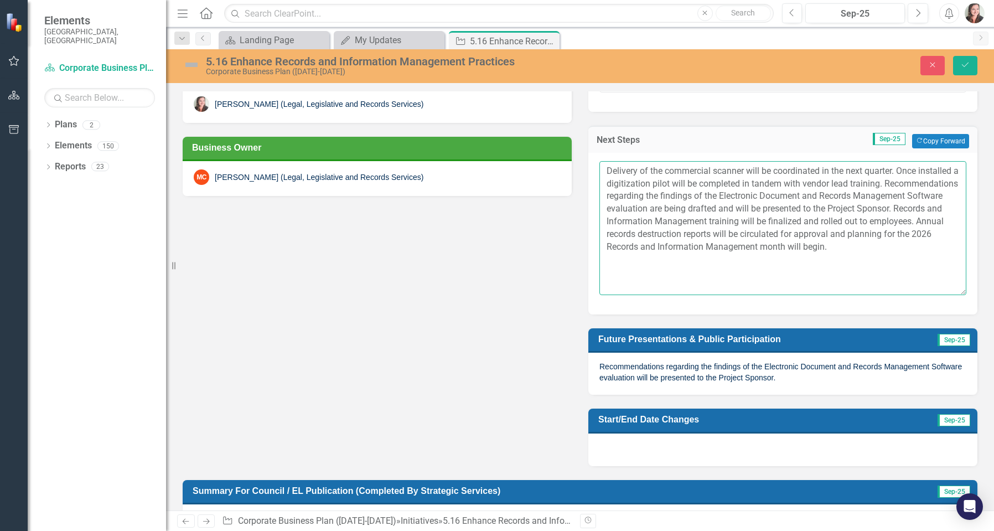
type textarea "Delivery of the commercial scanner will be coordinated in the next quarter. Onc…"
click at [819, 378] on div "Recommendations regarding the findings of the Electronic Document and Records M…" at bounding box center [782, 374] width 389 height 42
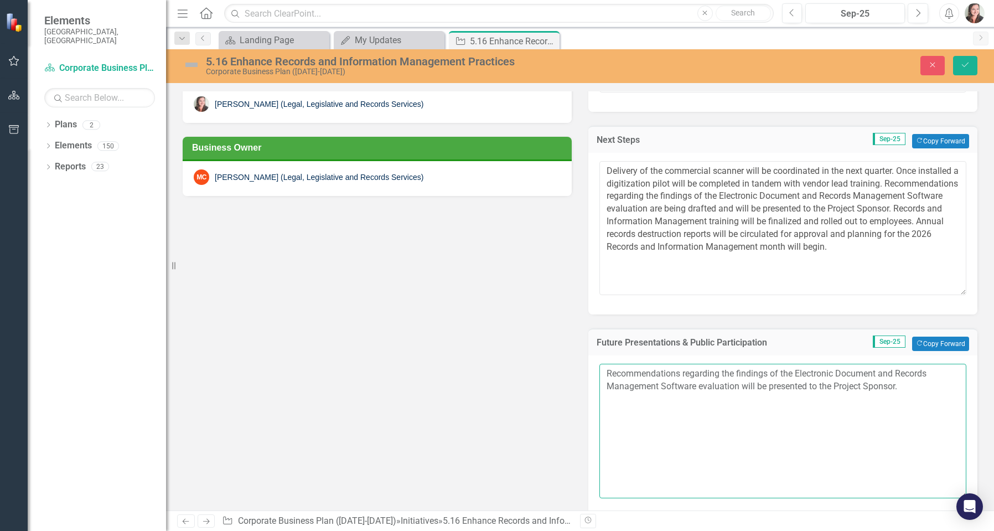
drag, startPoint x: 917, startPoint y: 396, endPoint x: 467, endPoint y: 330, distance: 454.8
click at [467, 330] on div "Start Date [DATE] End Date [DATE] Project Lead [PERSON_NAME] (Legal, Legislativ…" at bounding box center [580, 249] width 812 height 680
click at [972, 76] on div "5.16 Enhance Records and Information Management Practices Corporate Business Pl…" at bounding box center [580, 65] width 828 height 21
click at [972, 70] on button "Save" at bounding box center [965, 65] width 24 height 19
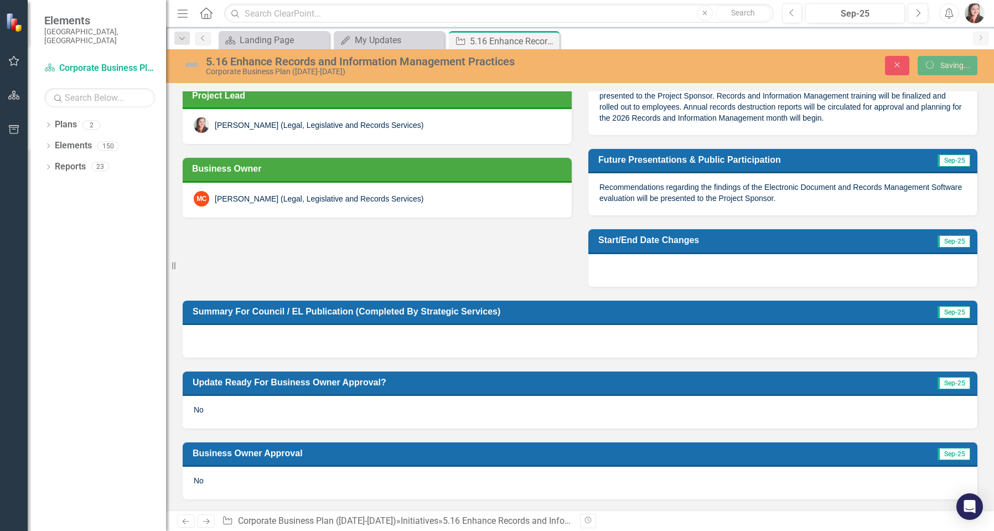
scroll to position [321, 0]
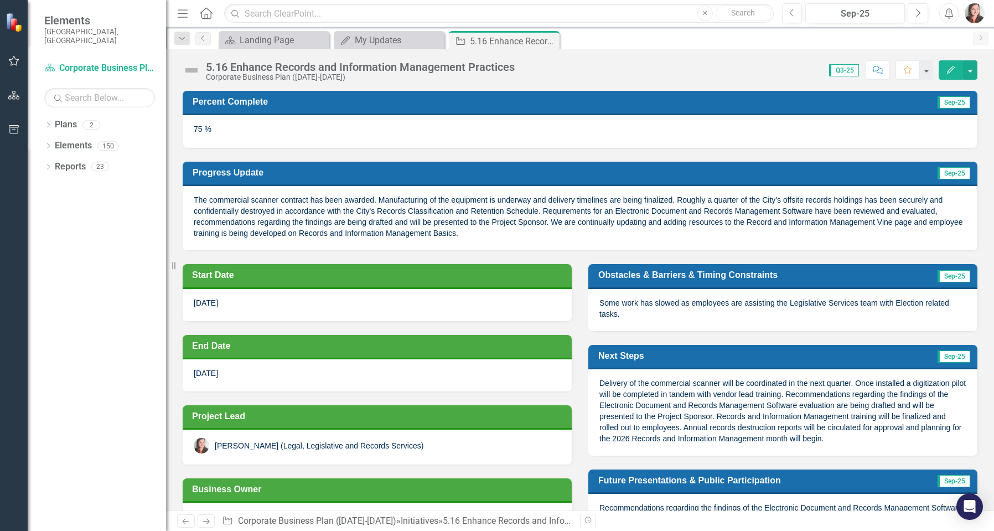
click at [188, 66] on img at bounding box center [192, 70] width 18 height 18
click at [192, 70] on img at bounding box center [192, 70] width 18 height 18
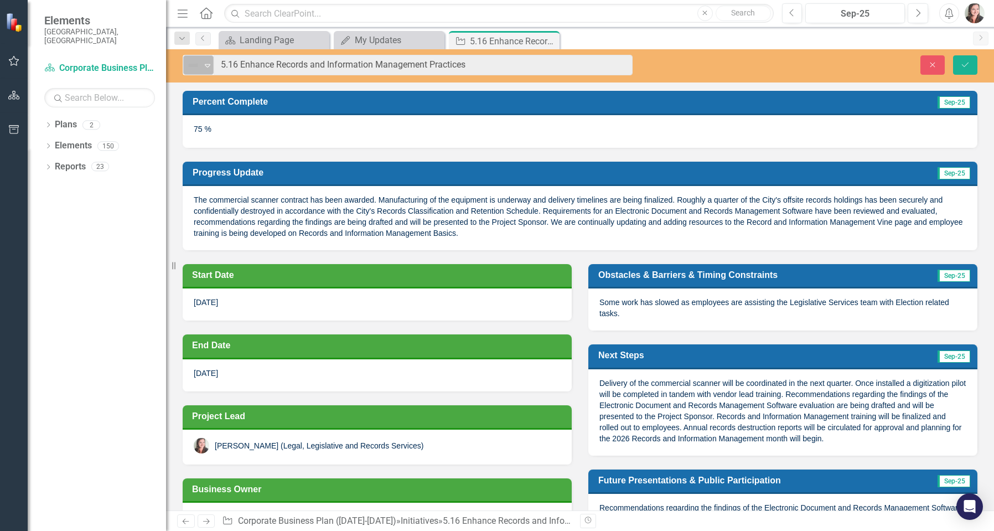
click at [200, 66] on div "Not Defined" at bounding box center [194, 65] width 14 height 13
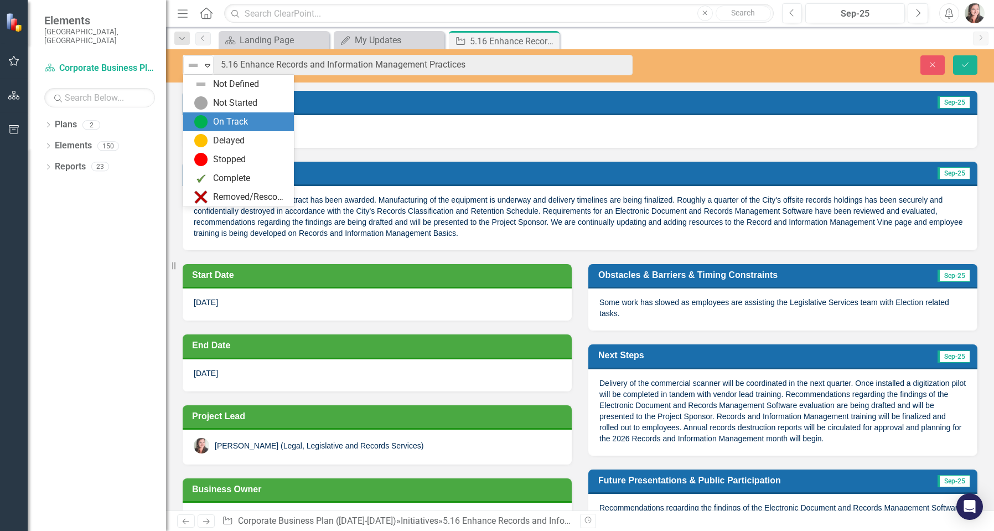
click at [231, 121] on div "On Track" at bounding box center [230, 122] width 35 height 13
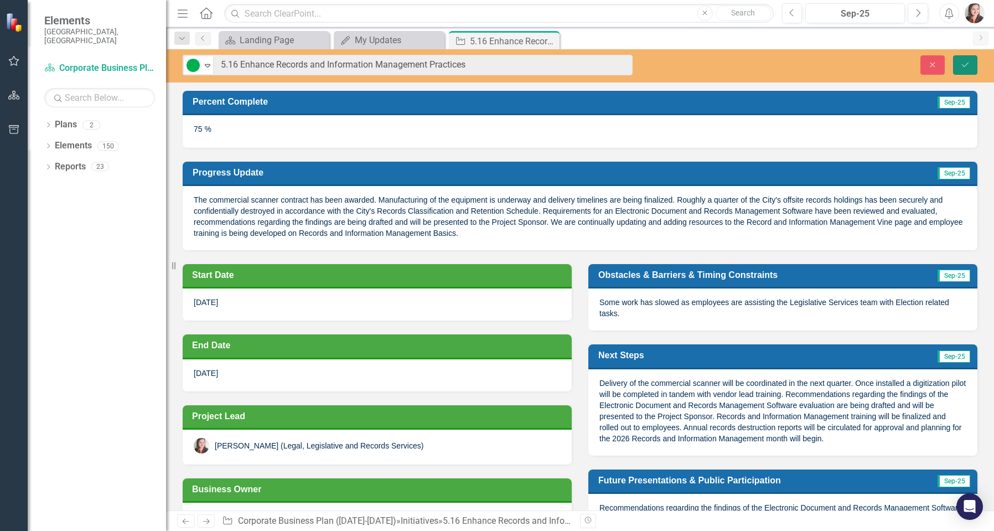
click at [969, 62] on icon "Save" at bounding box center [965, 65] width 10 height 8
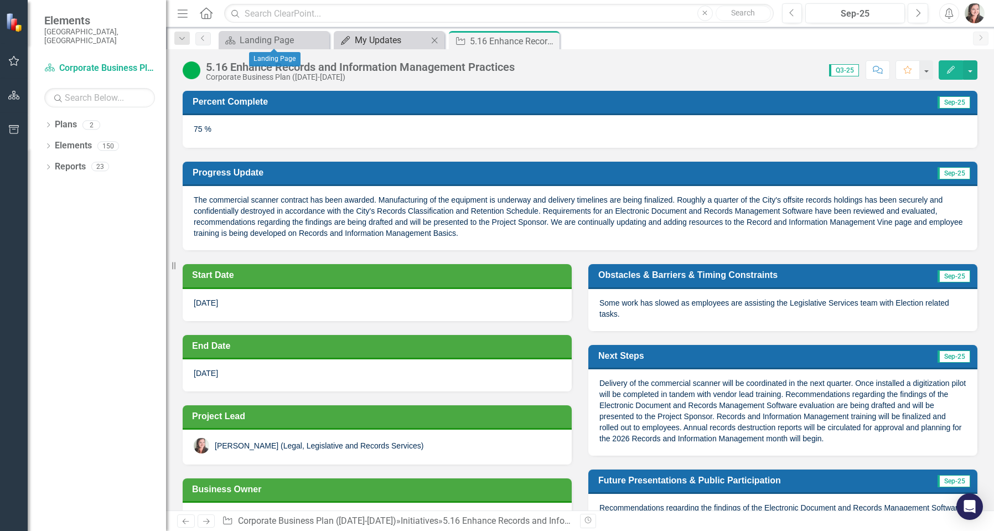
click at [371, 39] on div "My Updates" at bounding box center [391, 40] width 73 height 14
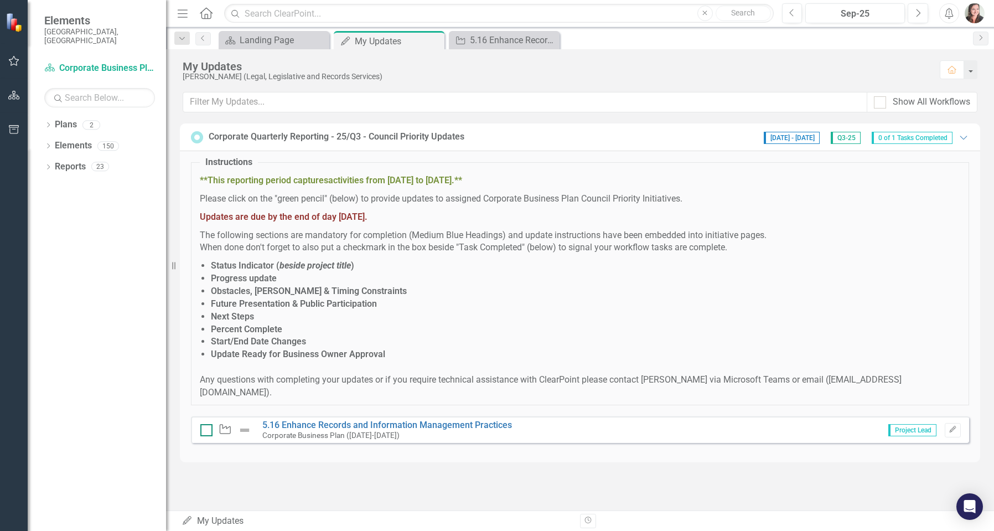
click at [208, 424] on div at bounding box center [206, 430] width 12 height 12
click at [208, 424] on input "checkbox" at bounding box center [203, 427] width 7 height 7
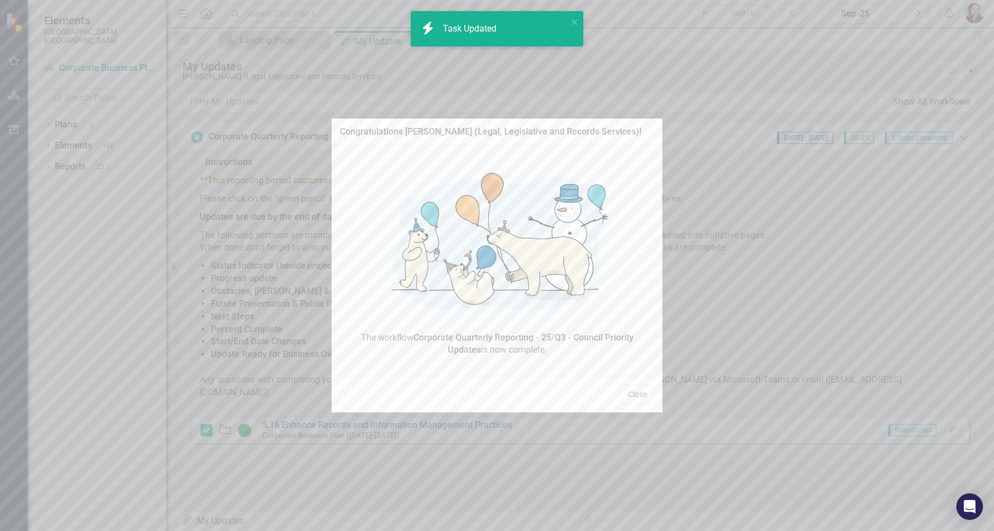
checkbox input "true"
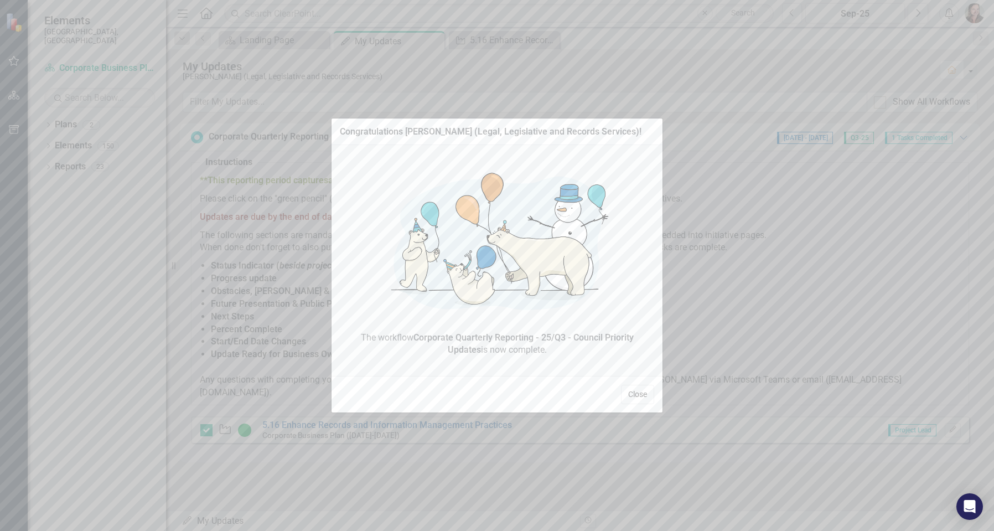
click at [640, 397] on button "Close" at bounding box center [637, 394] width 33 height 19
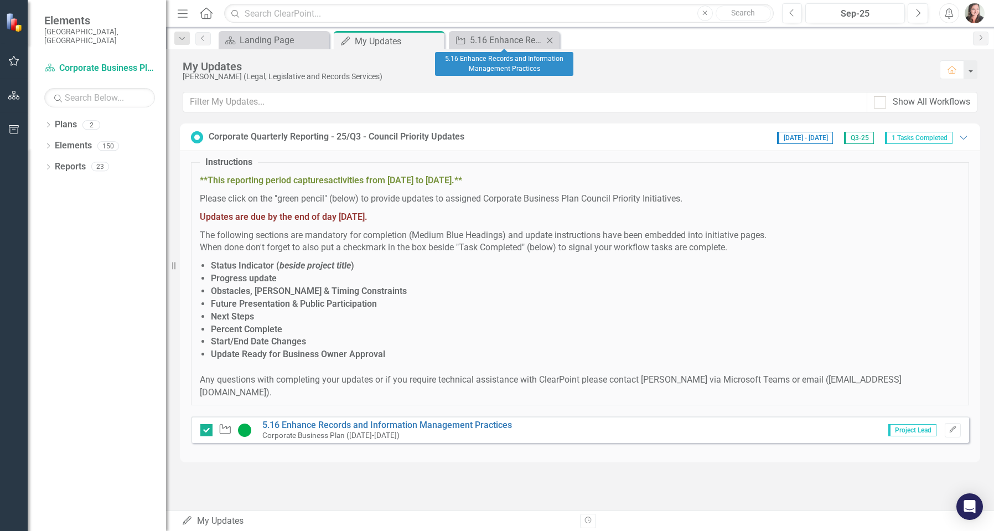
click at [551, 40] on icon "Close" at bounding box center [549, 40] width 11 height 9
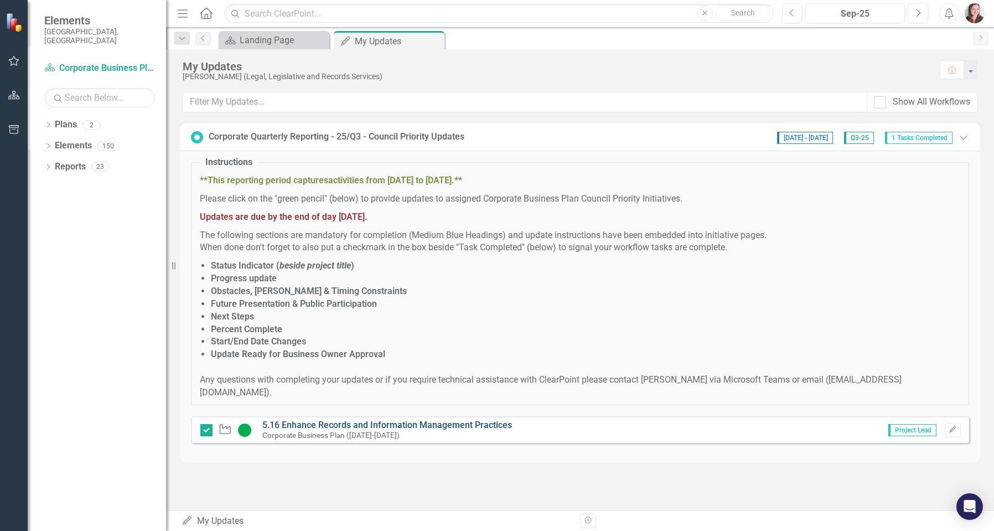
click at [406, 420] on link "5.16 Enhance Records and Information Management Practices" at bounding box center [387, 425] width 250 height 11
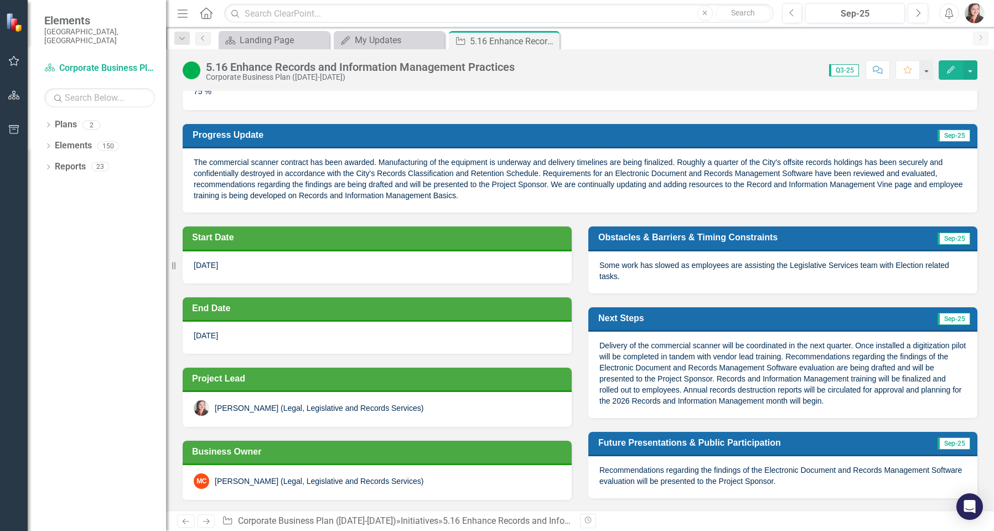
scroll to position [55, 0]
